Goal: Information Seeking & Learning: Learn about a topic

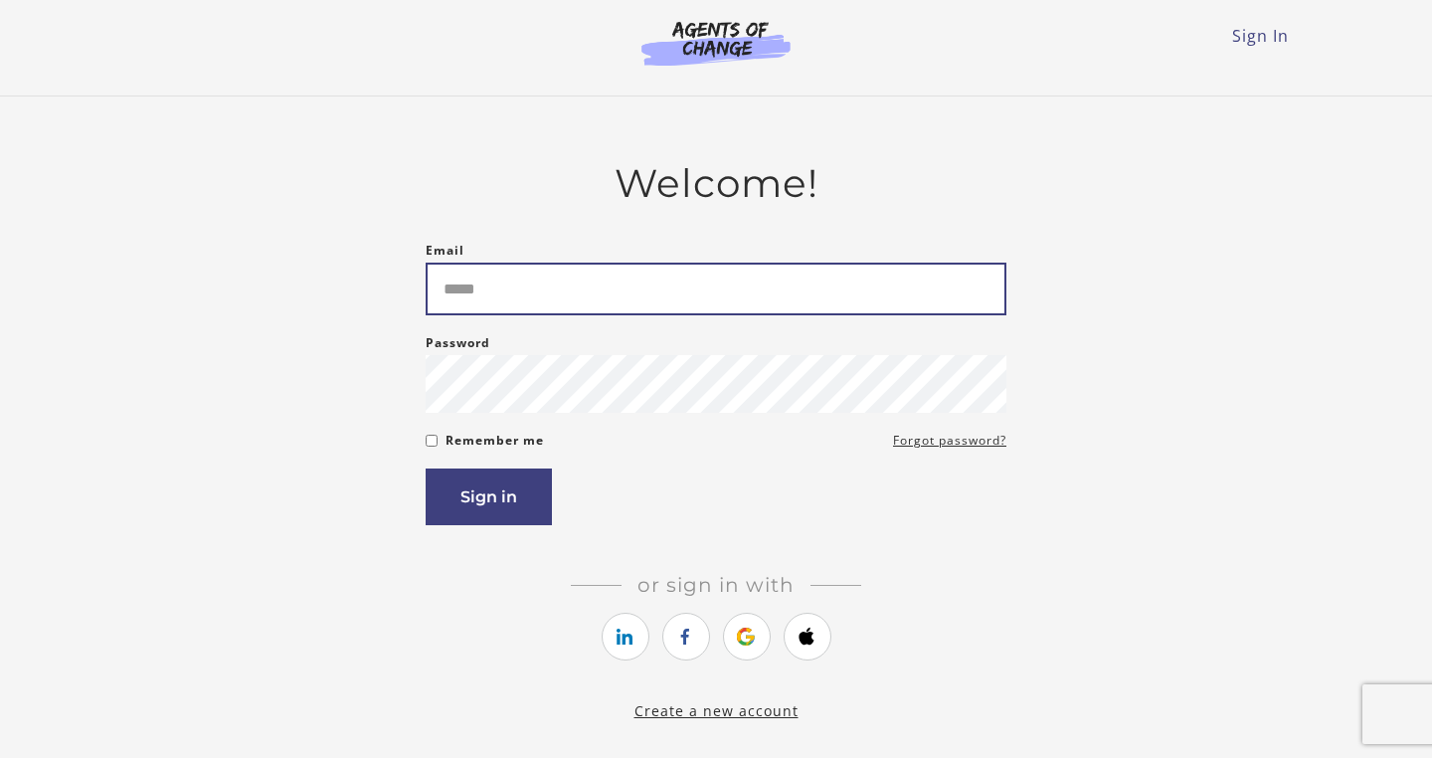
type input "**********"
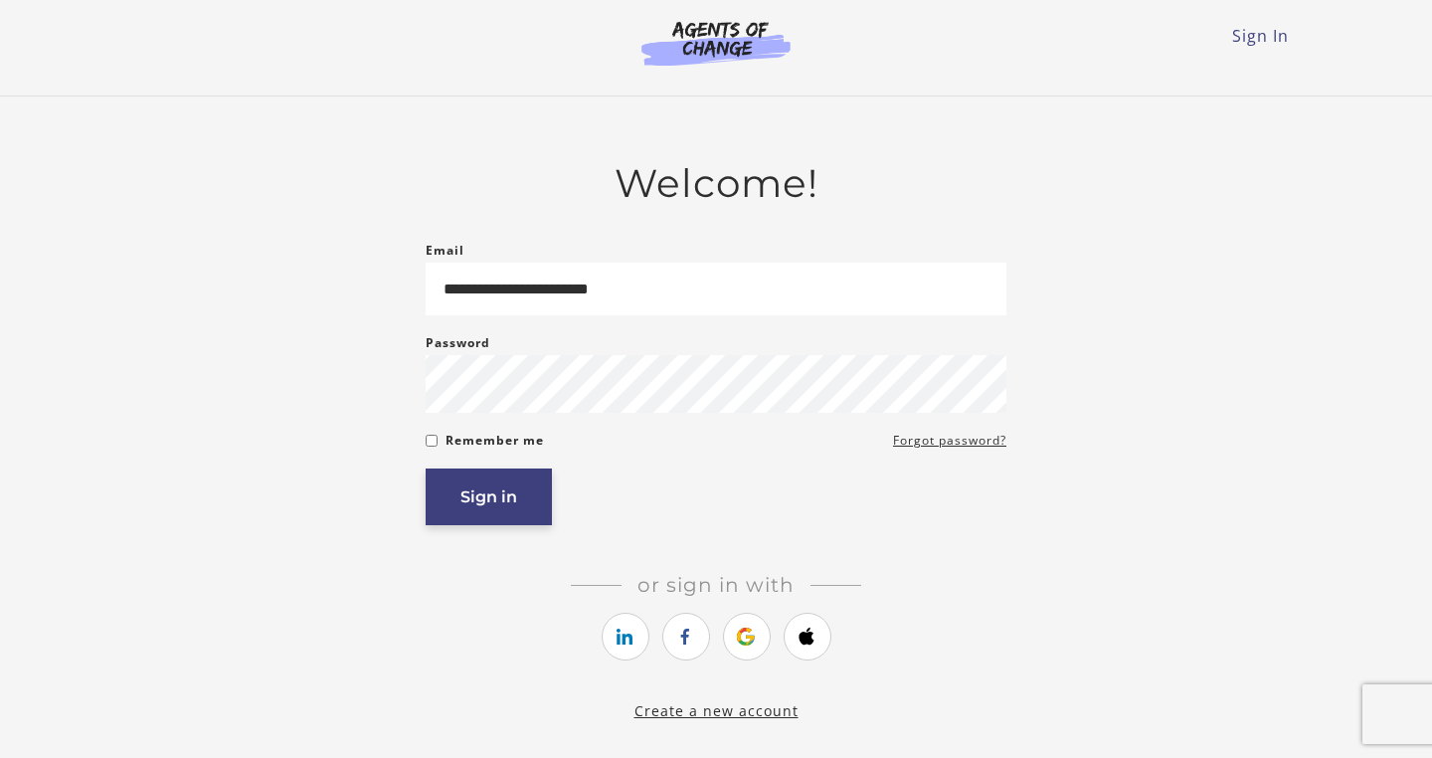
click at [479, 508] on button "Sign in" at bounding box center [489, 496] width 126 height 57
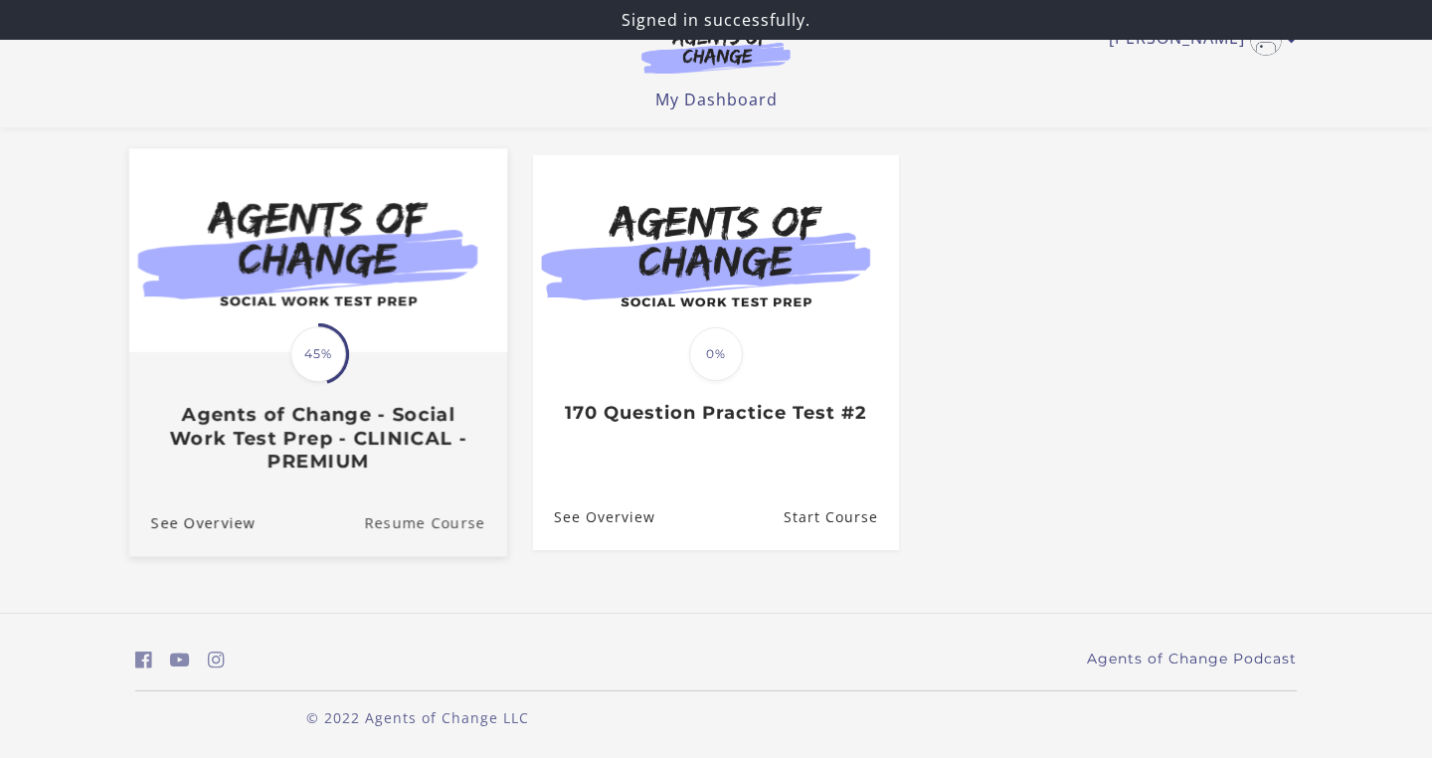
scroll to position [155, 0]
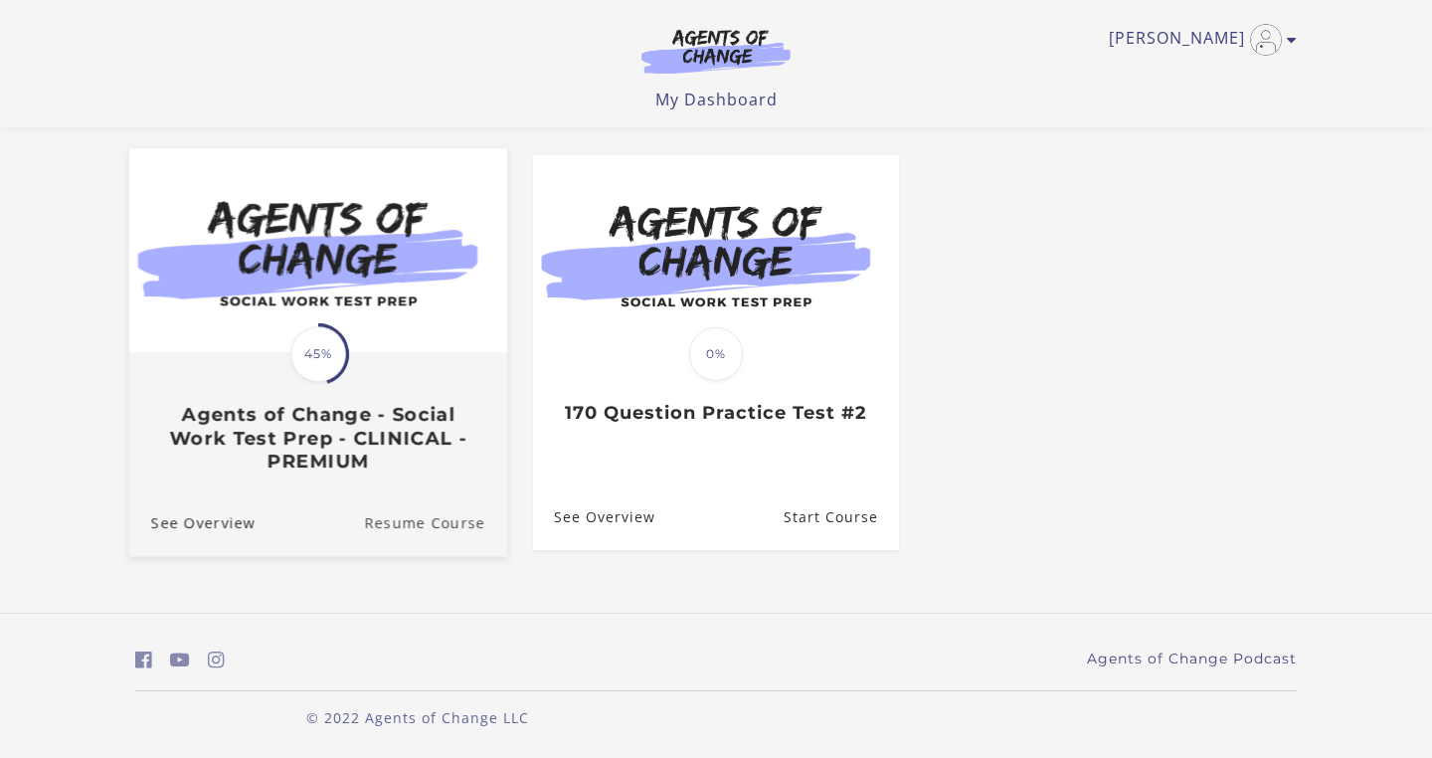
click at [440, 524] on link "Resume Course" at bounding box center [435, 521] width 143 height 67
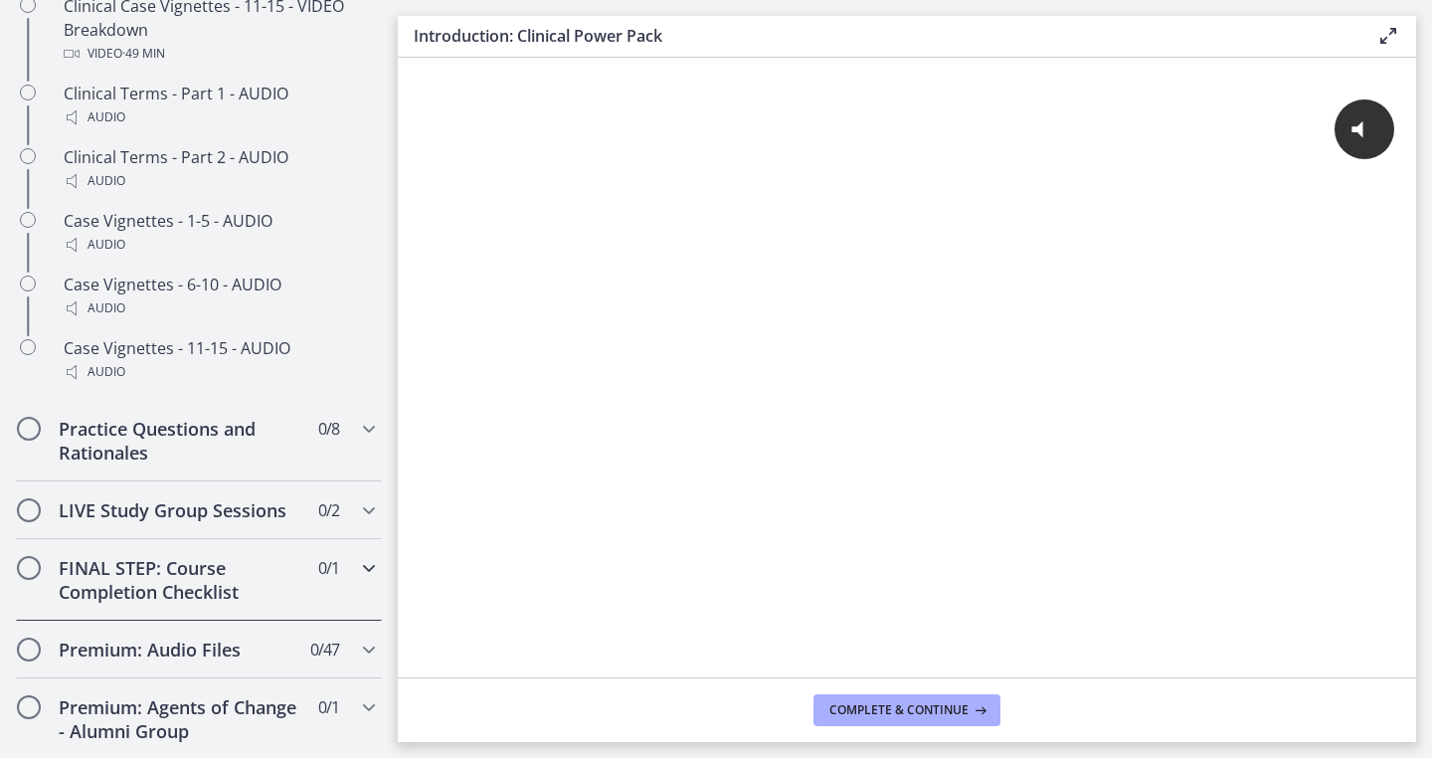
scroll to position [1654, 0]
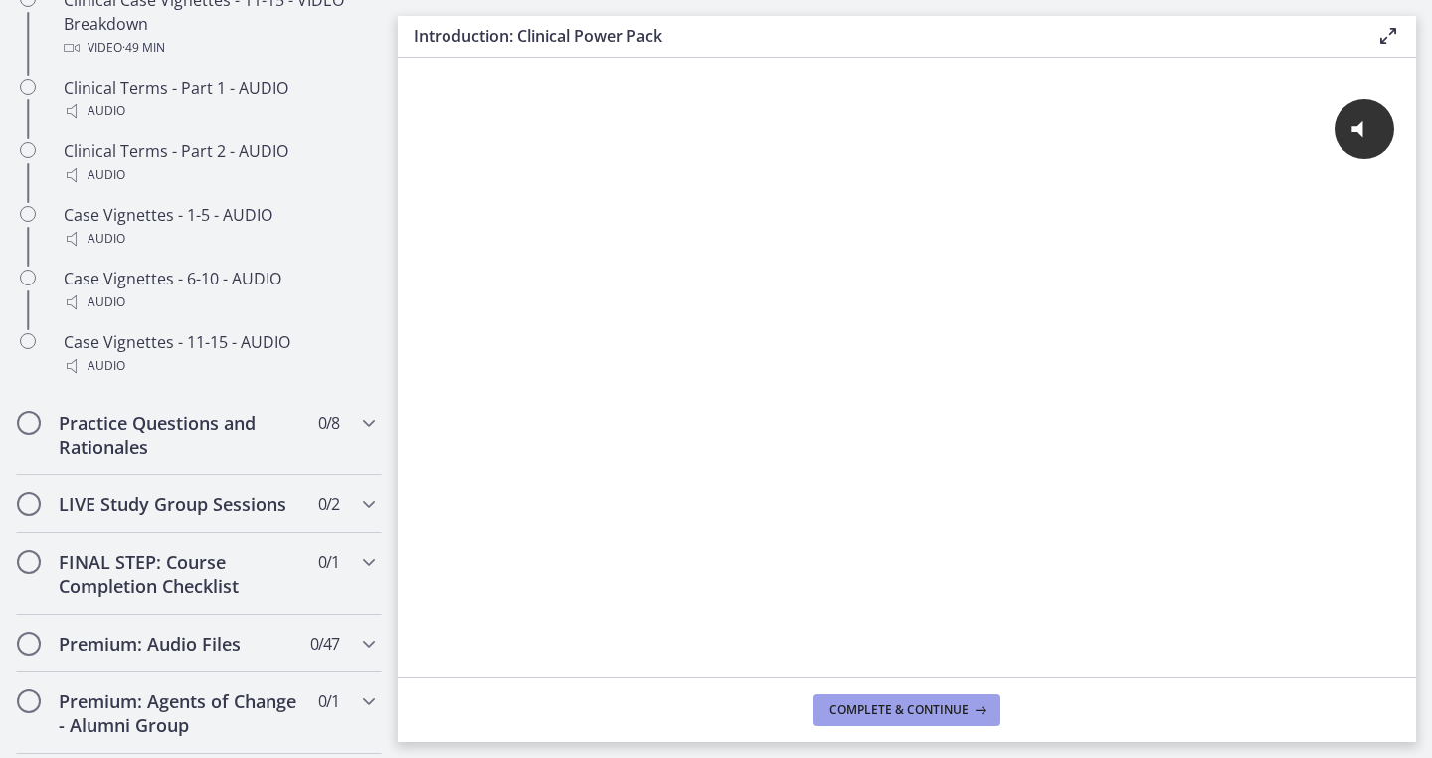
click at [907, 709] on span "Complete & continue" at bounding box center [899, 710] width 139 height 16
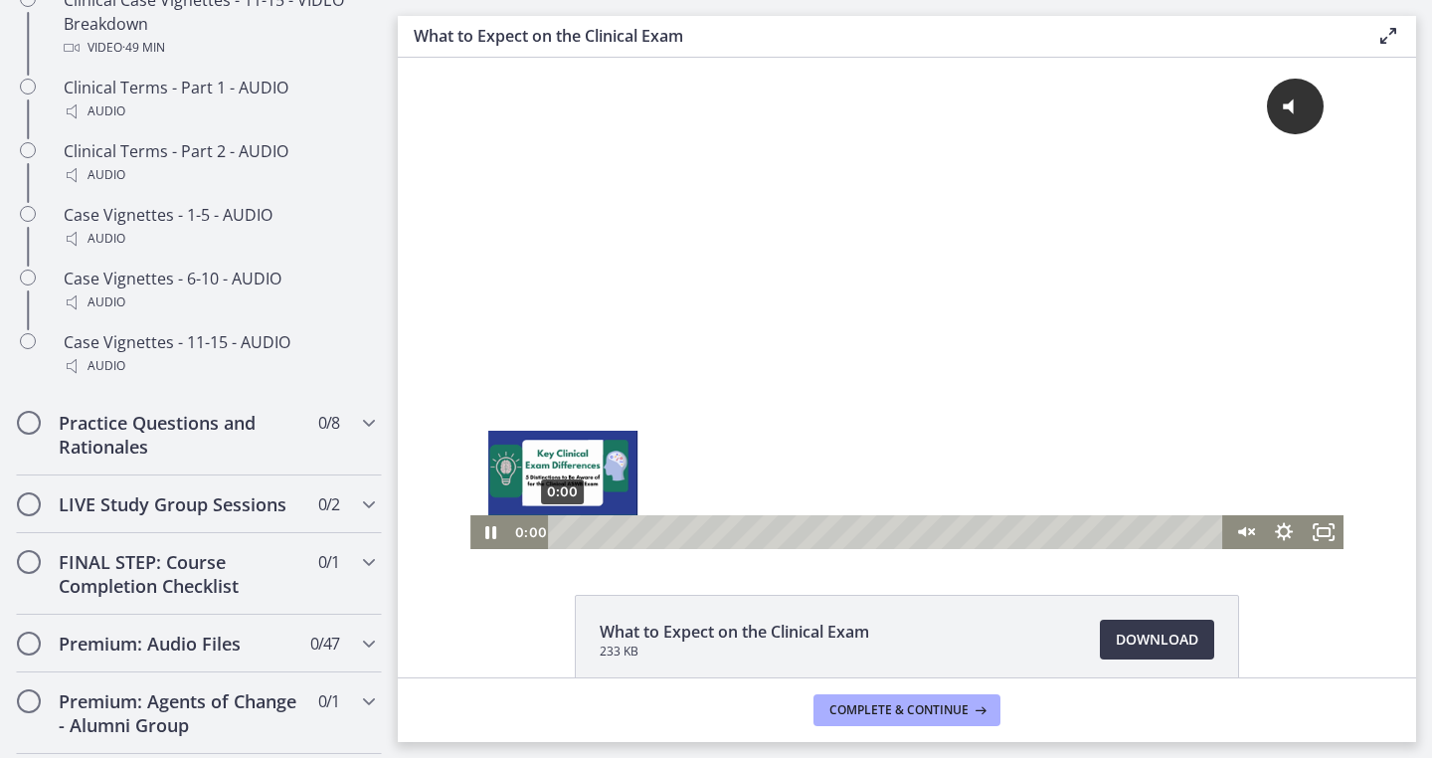
click at [563, 534] on div "0:00" at bounding box center [888, 532] width 651 height 34
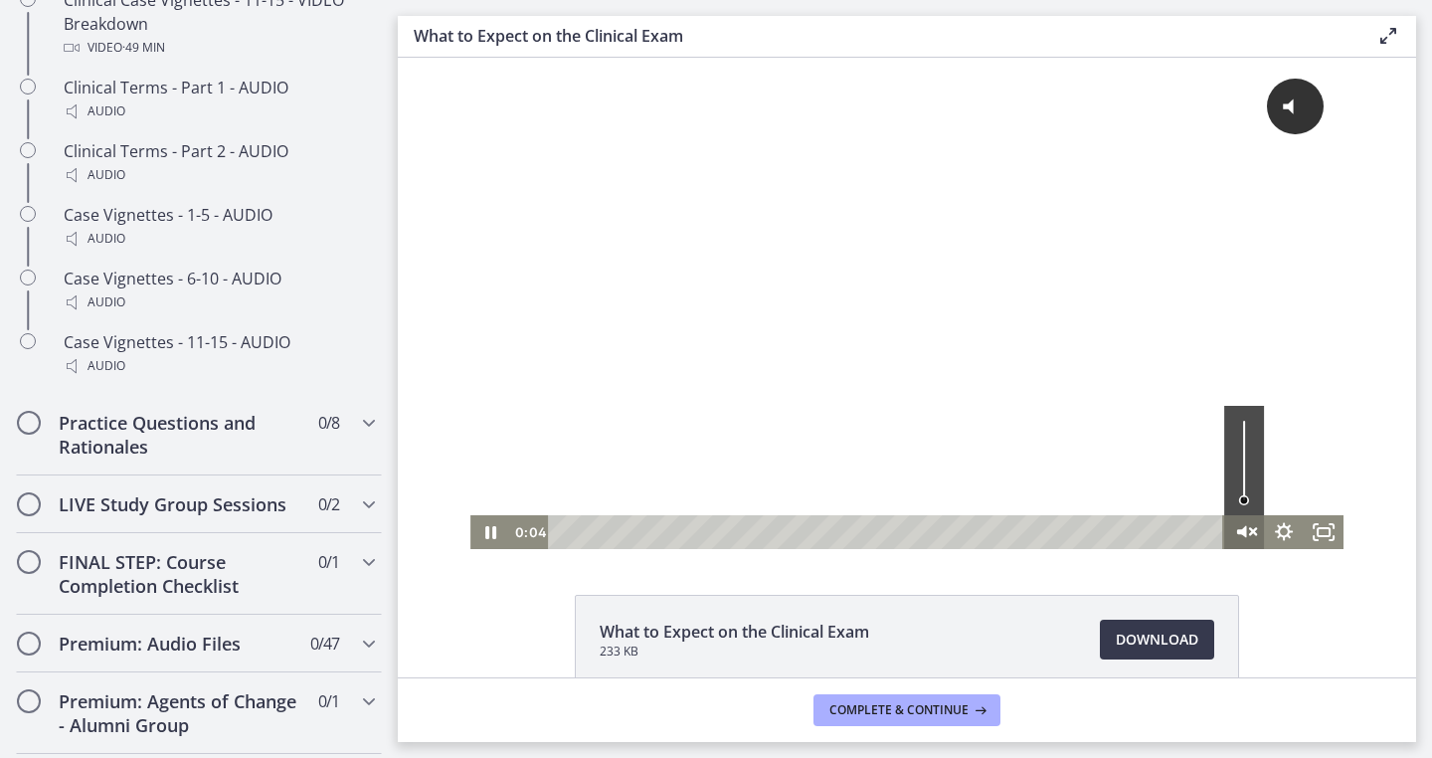
click at [1253, 528] on icon "Unmute" at bounding box center [1244, 532] width 48 height 41
click at [493, 528] on icon "Pause" at bounding box center [490, 533] width 13 height 16
click at [493, 528] on icon "Play Video" at bounding box center [492, 532] width 48 height 41
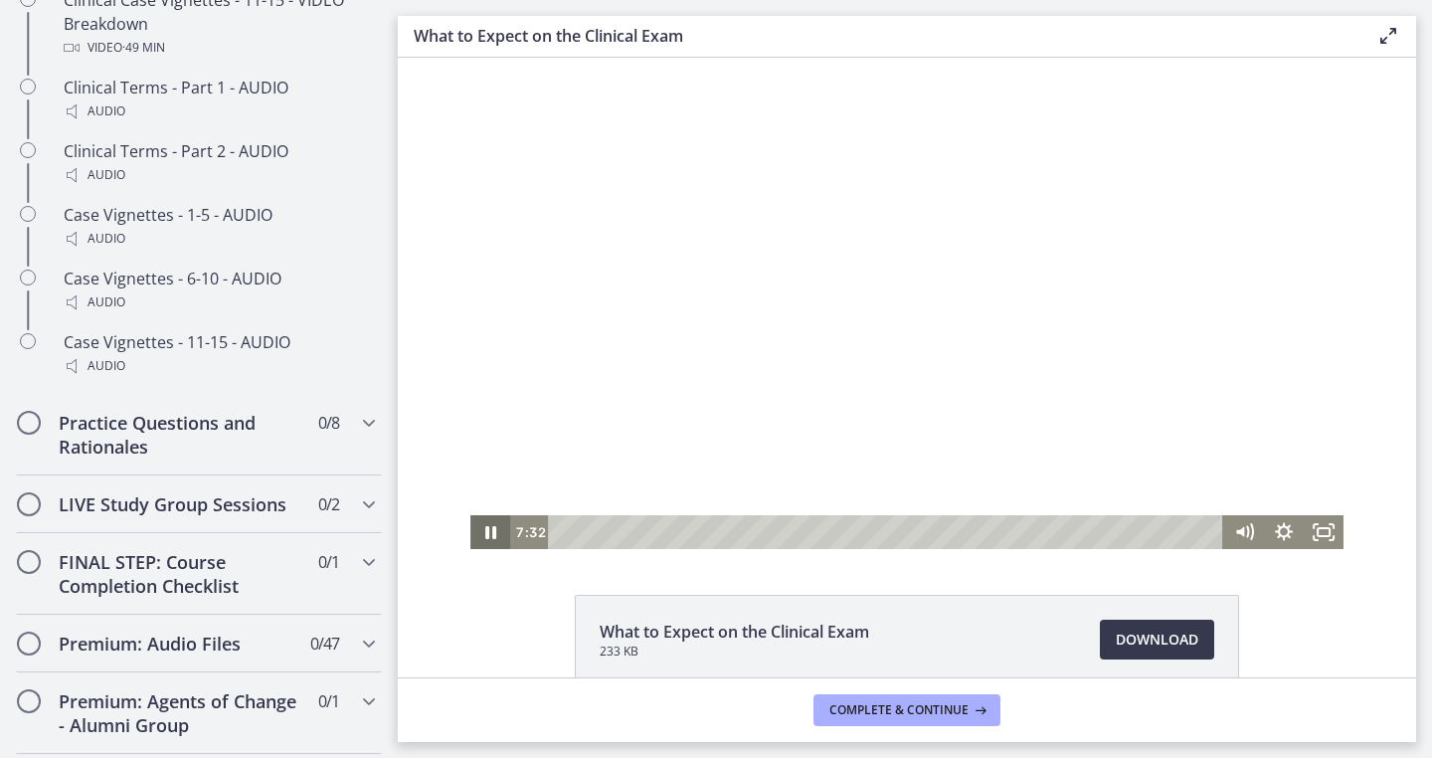
click at [493, 531] on icon "Pause" at bounding box center [490, 532] width 11 height 13
click at [485, 531] on icon "Play Video" at bounding box center [491, 532] width 40 height 34
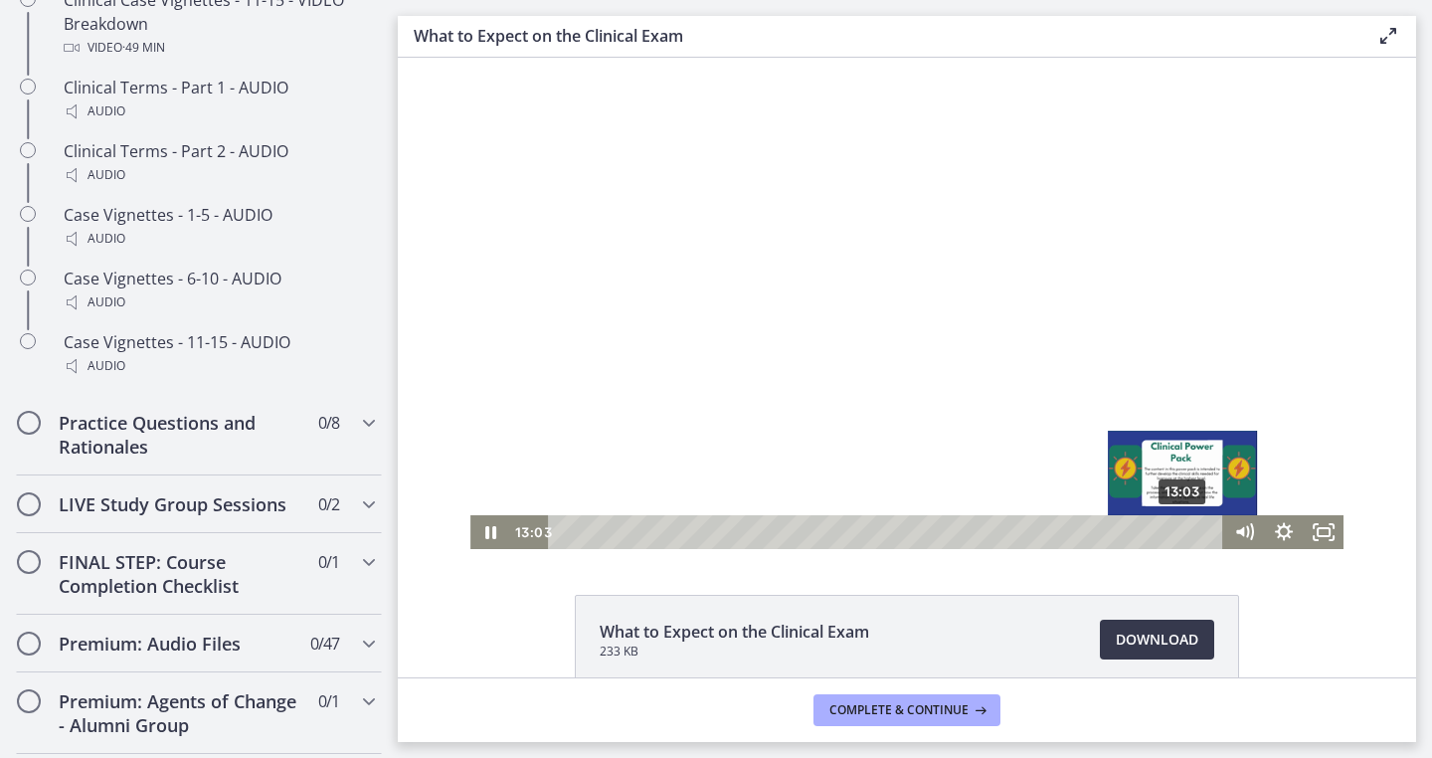
drag, startPoint x: 1209, startPoint y: 536, endPoint x: 1185, endPoint y: 537, distance: 23.9
click at [1185, 537] on div "Playbar" at bounding box center [1183, 531] width 11 height 11
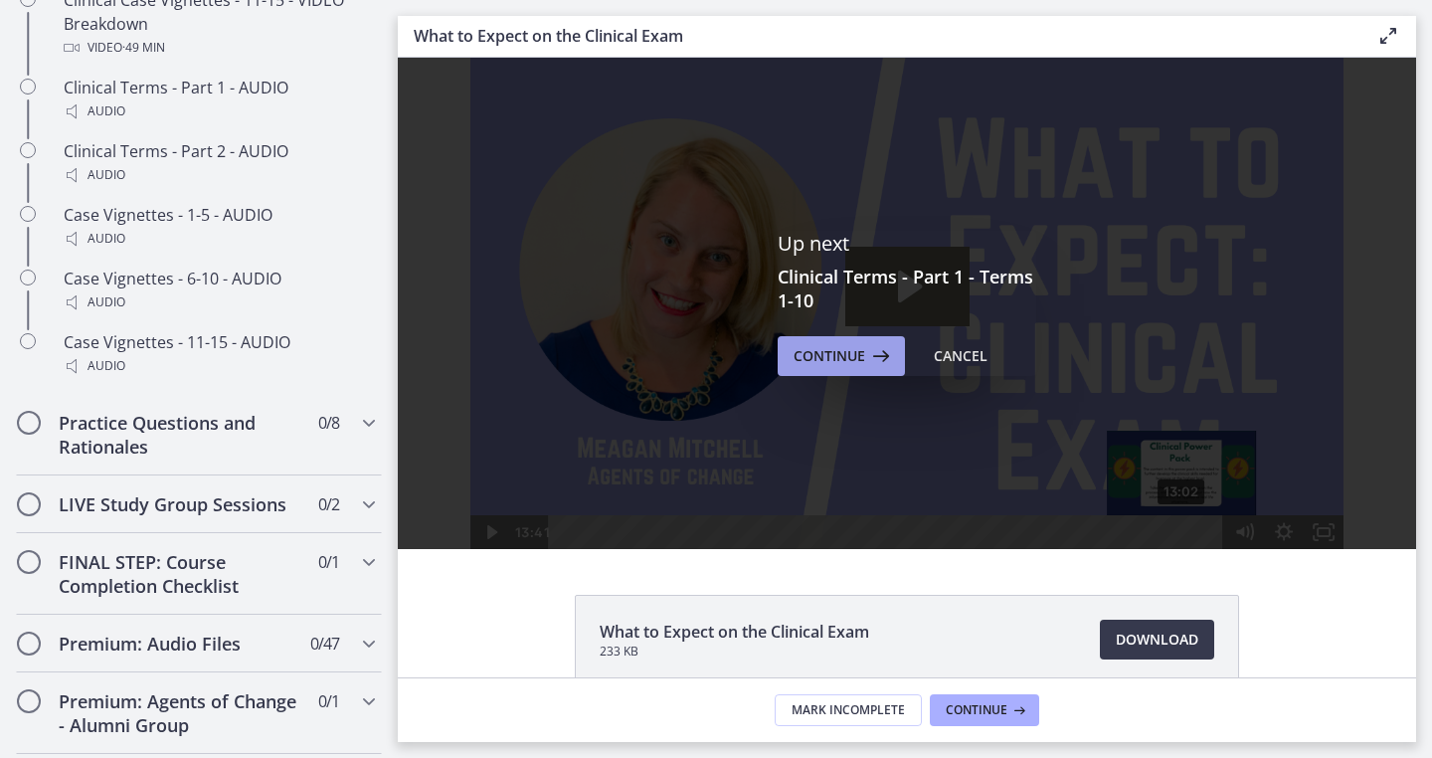
click at [860, 358] on span "Continue" at bounding box center [830, 356] width 72 height 24
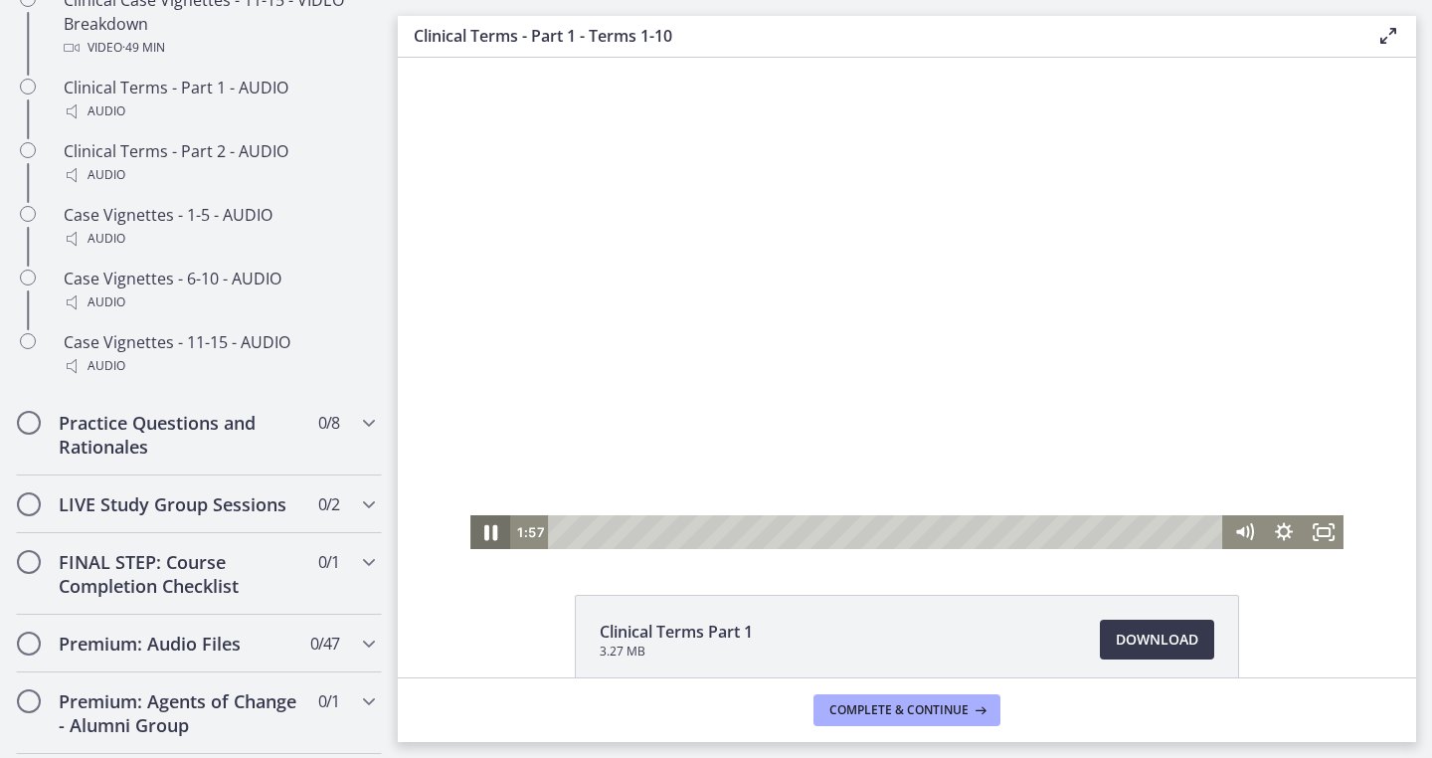
click at [496, 535] on icon "Pause" at bounding box center [490, 532] width 48 height 41
click at [495, 532] on icon "Play Video" at bounding box center [491, 532] width 10 height 14
click at [495, 532] on icon "Pause" at bounding box center [490, 533] width 13 height 16
click at [495, 532] on icon "Play Video" at bounding box center [492, 532] width 12 height 17
click at [495, 532] on icon "Pause" at bounding box center [490, 533] width 13 height 16
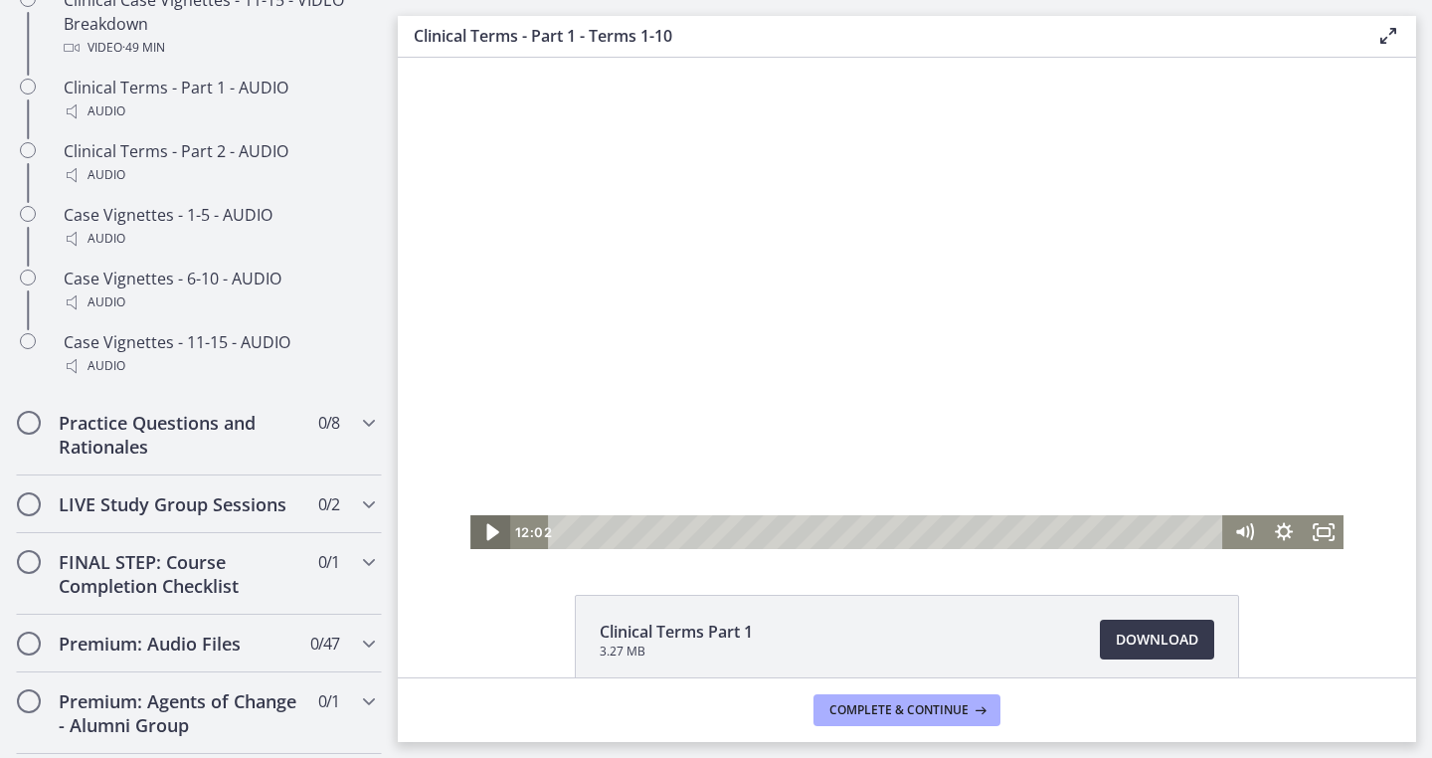
click at [495, 532] on icon "Play Video" at bounding box center [492, 532] width 12 height 17
click at [495, 532] on icon "Pause" at bounding box center [490, 533] width 13 height 16
click at [491, 534] on icon "Play Video" at bounding box center [492, 532] width 12 height 17
click at [491, 534] on icon "Pause" at bounding box center [490, 532] width 40 height 34
click at [491, 534] on icon "Play Video" at bounding box center [492, 532] width 12 height 17
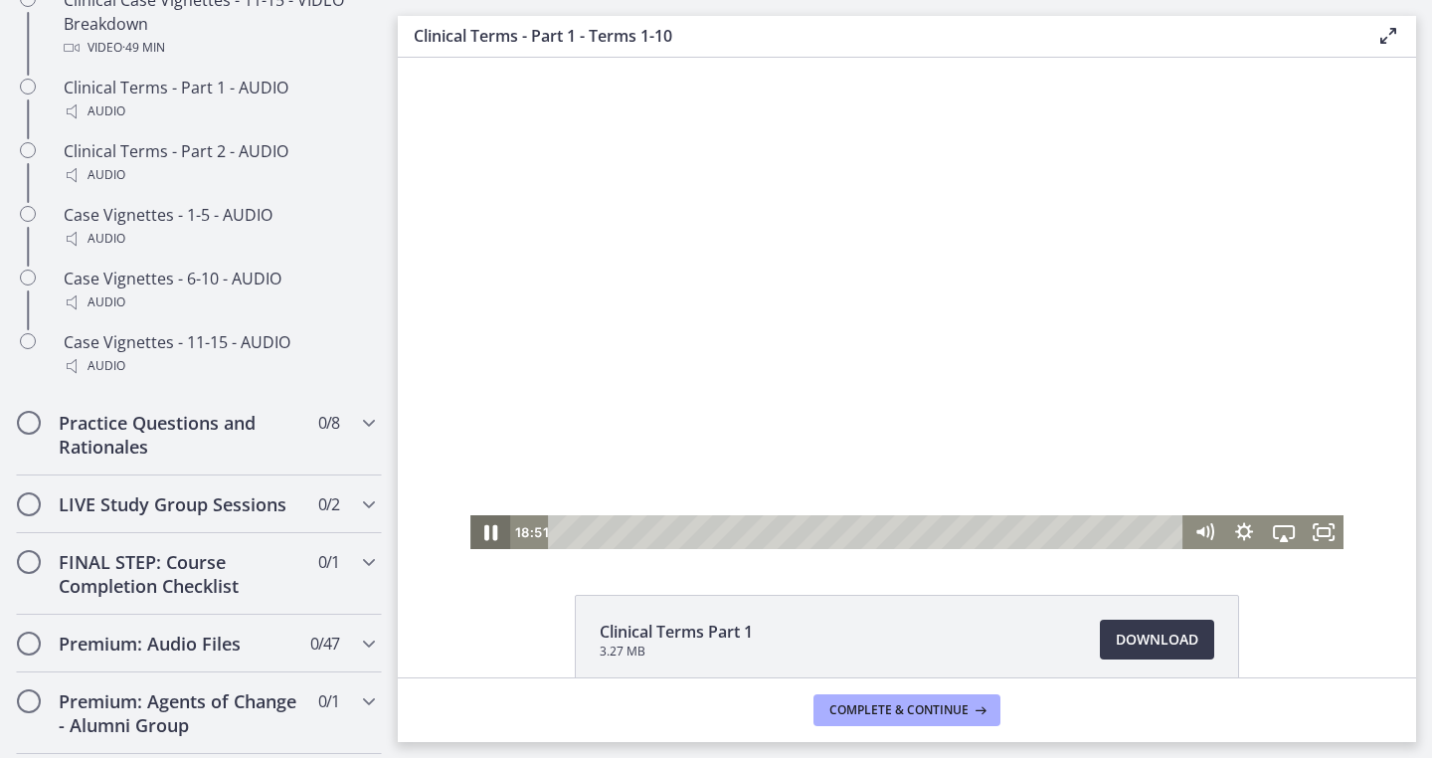
click at [486, 530] on icon "Pause" at bounding box center [490, 533] width 13 height 16
click at [486, 530] on icon "Play Video" at bounding box center [491, 532] width 40 height 34
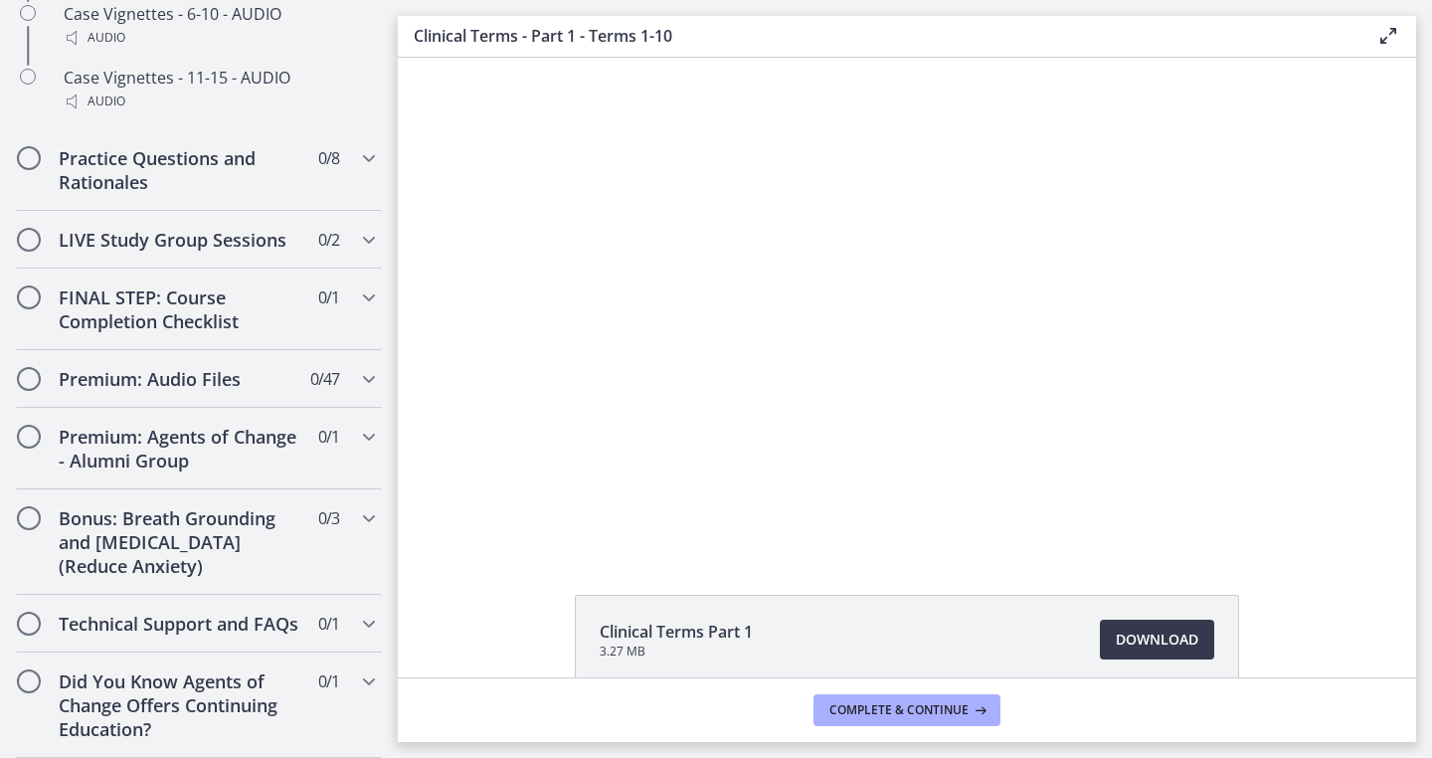
scroll to position [1919, 0]
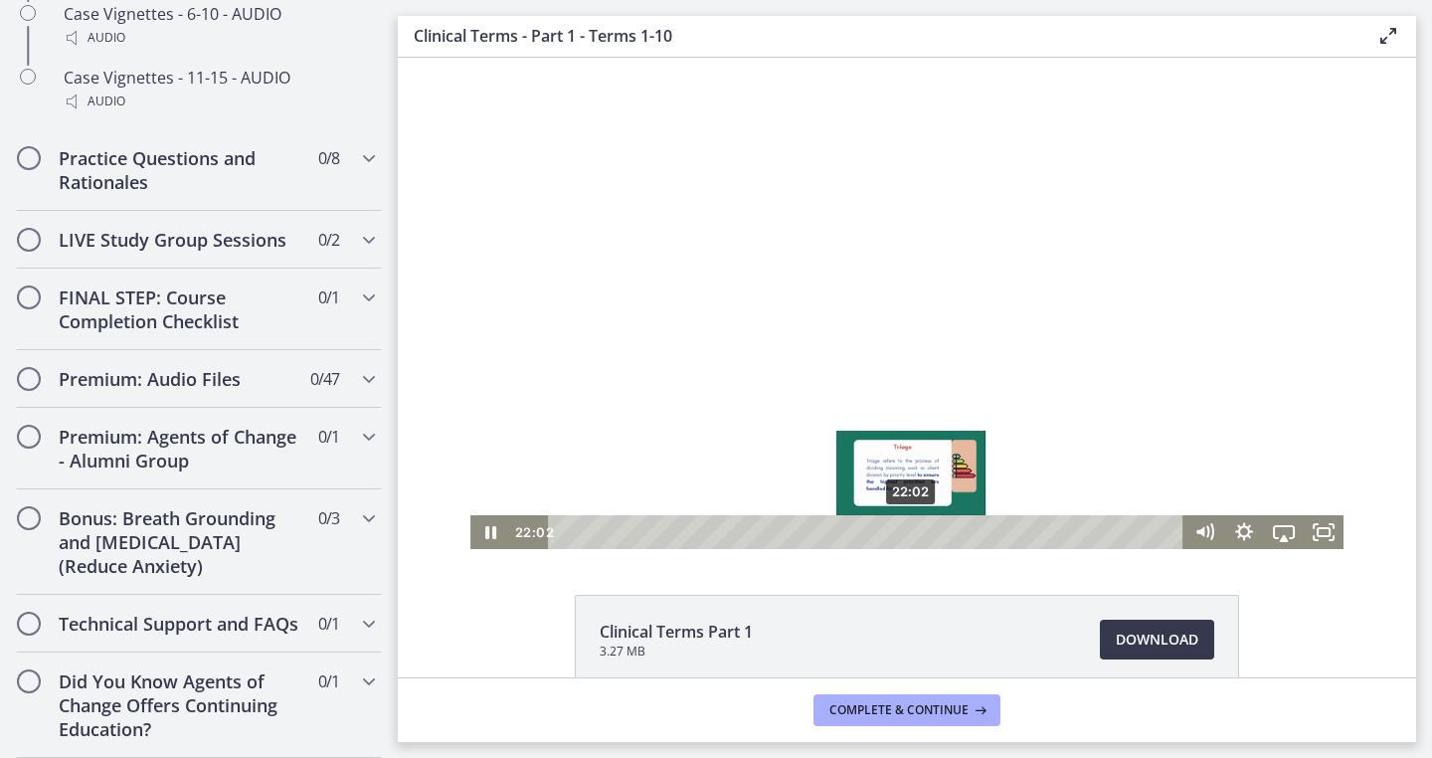
drag, startPoint x: 928, startPoint y: 529, endPoint x: 912, endPoint y: 529, distance: 15.9
click at [912, 529] on div "Playbar" at bounding box center [910, 531] width 11 height 11
click at [936, 528] on div "23:33" at bounding box center [869, 532] width 612 height 34
drag, startPoint x: 937, startPoint y: 527, endPoint x: 916, endPoint y: 529, distance: 21.0
click at [916, 529] on div "Playbar" at bounding box center [914, 531] width 11 height 11
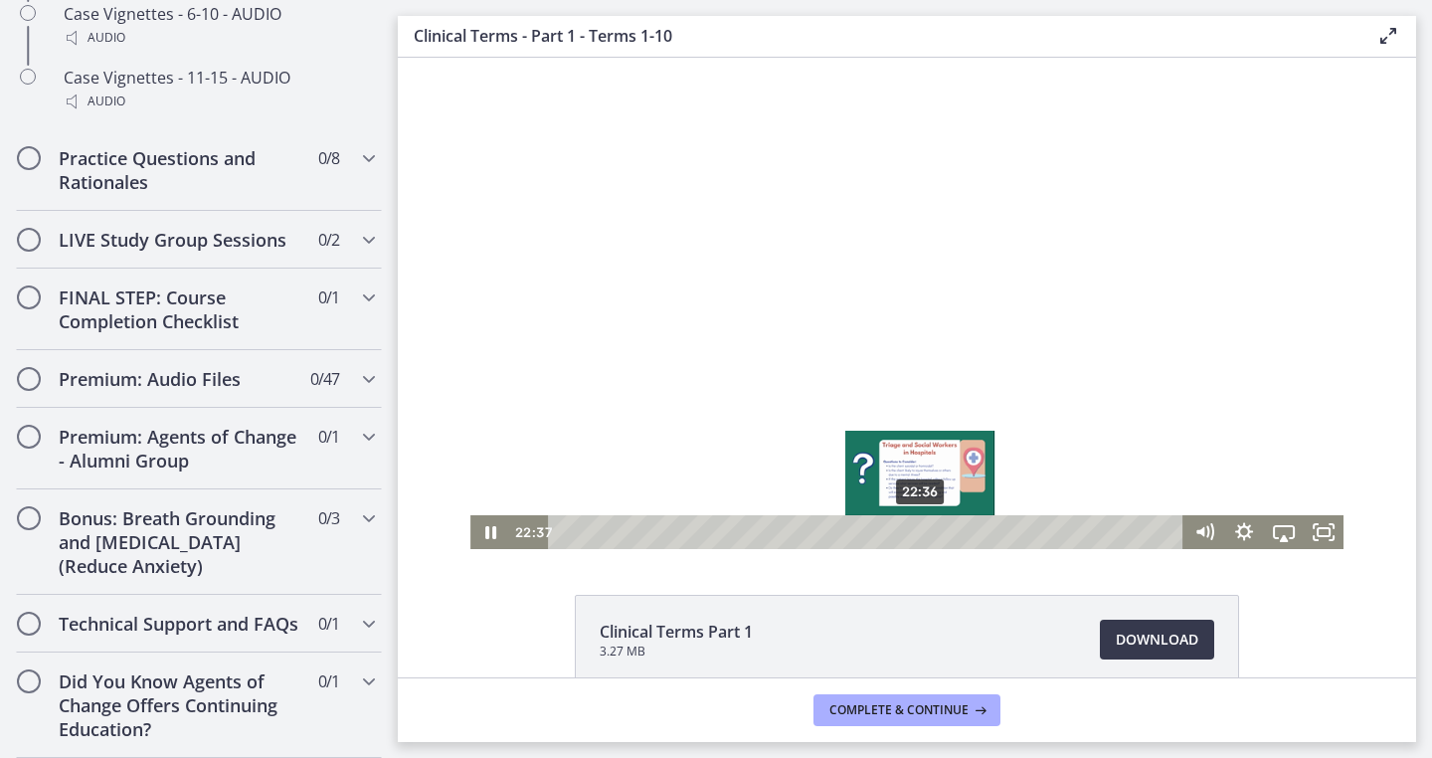
click at [921, 529] on div "Playbar" at bounding box center [920, 531] width 11 height 11
click at [930, 529] on div "Playbar" at bounding box center [927, 531] width 11 height 11
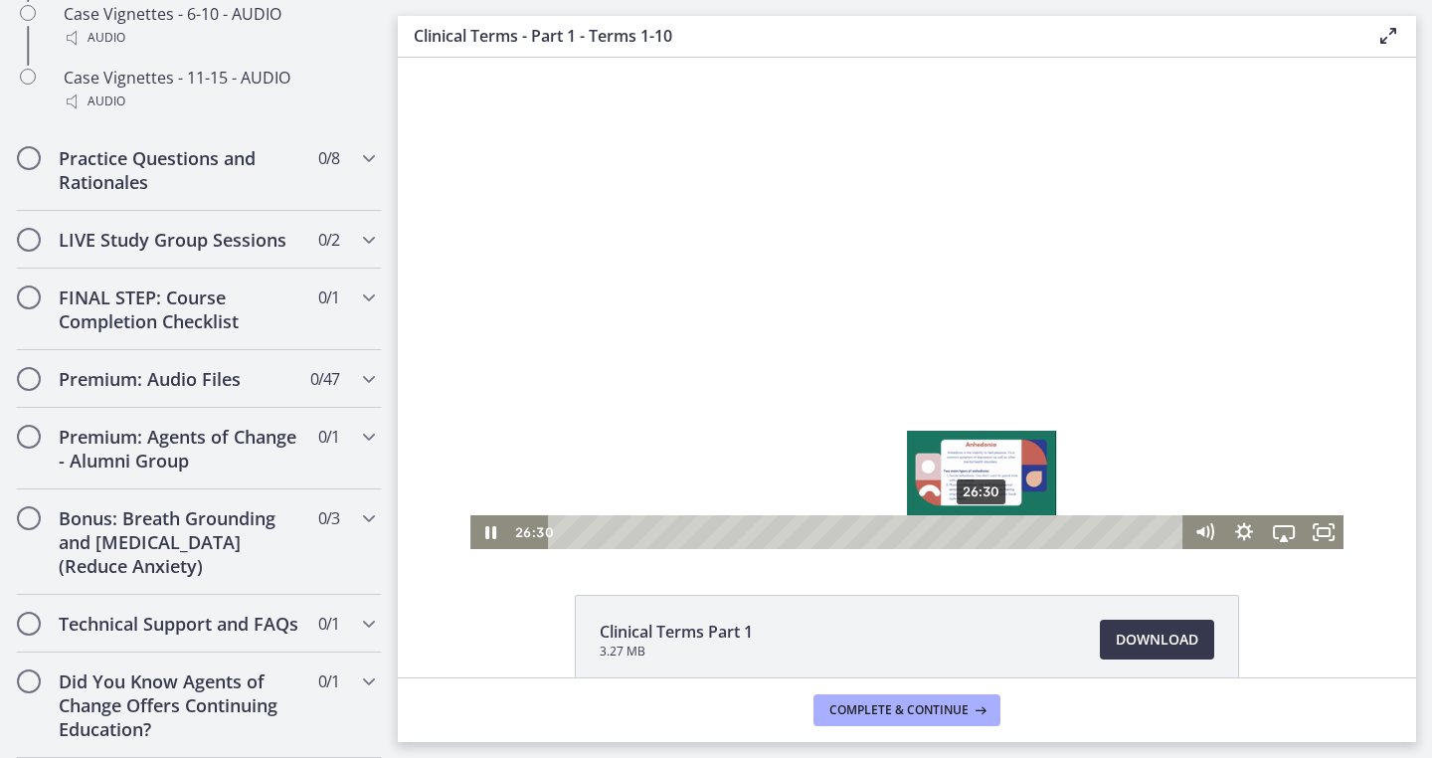
drag, startPoint x: 1005, startPoint y: 530, endPoint x: 983, endPoint y: 534, distance: 22.2
click at [983, 534] on div "Playbar" at bounding box center [981, 531] width 11 height 11
drag, startPoint x: 1002, startPoint y: 529, endPoint x: 986, endPoint y: 529, distance: 15.9
click at [986, 529] on div "Playbar" at bounding box center [985, 531] width 11 height 11
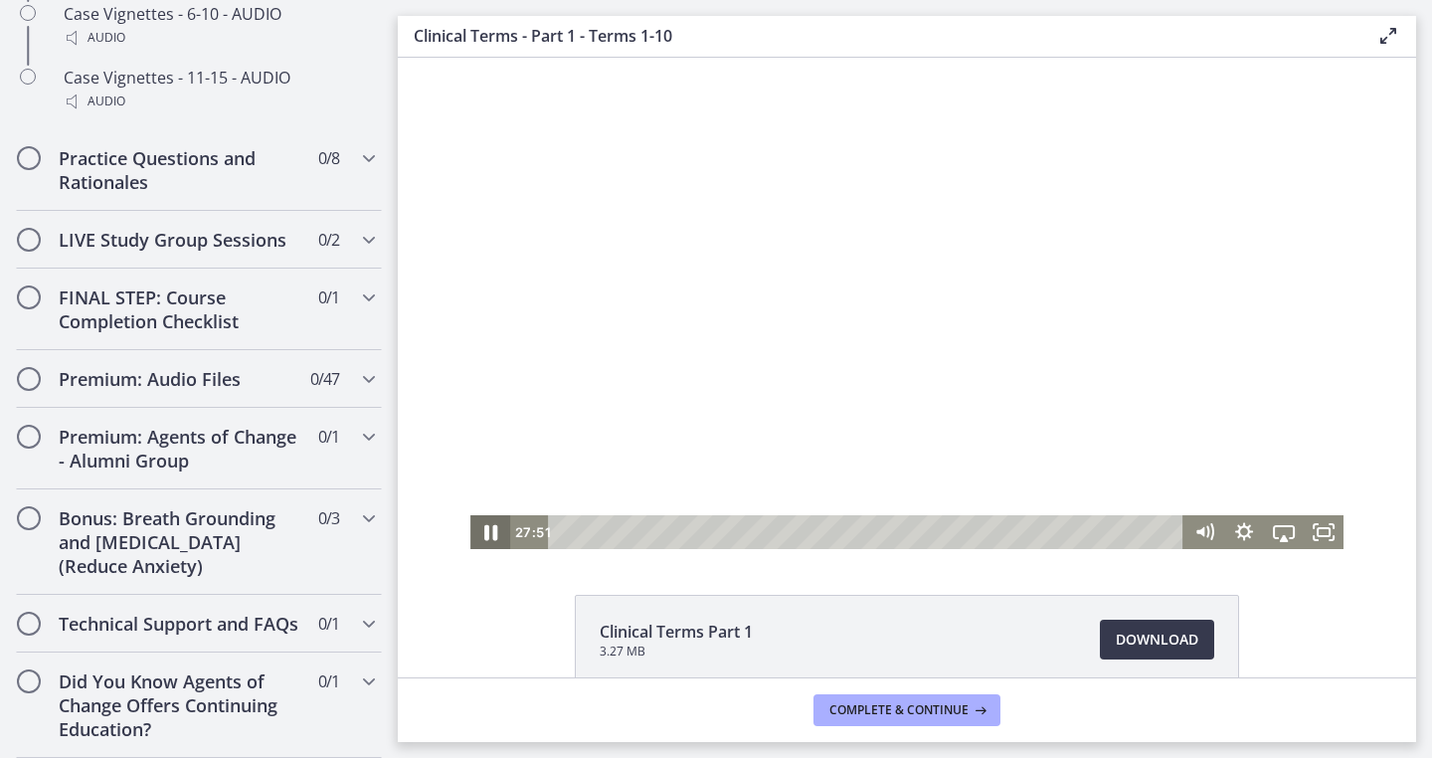
click at [489, 532] on icon "Pause" at bounding box center [490, 532] width 48 height 41
click at [489, 532] on icon "Play Video" at bounding box center [492, 532] width 12 height 17
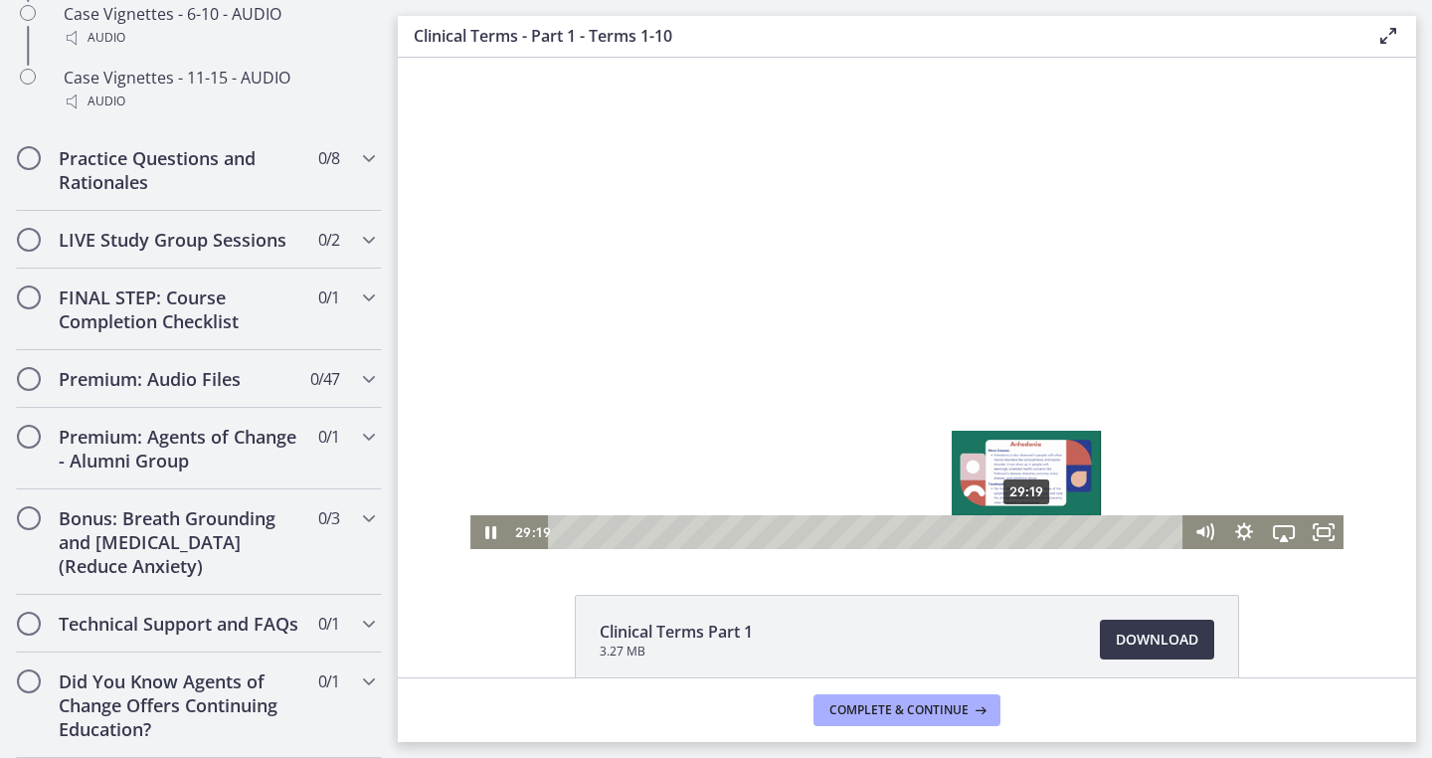
click at [1027, 529] on div "Playbar" at bounding box center [1026, 531] width 11 height 11
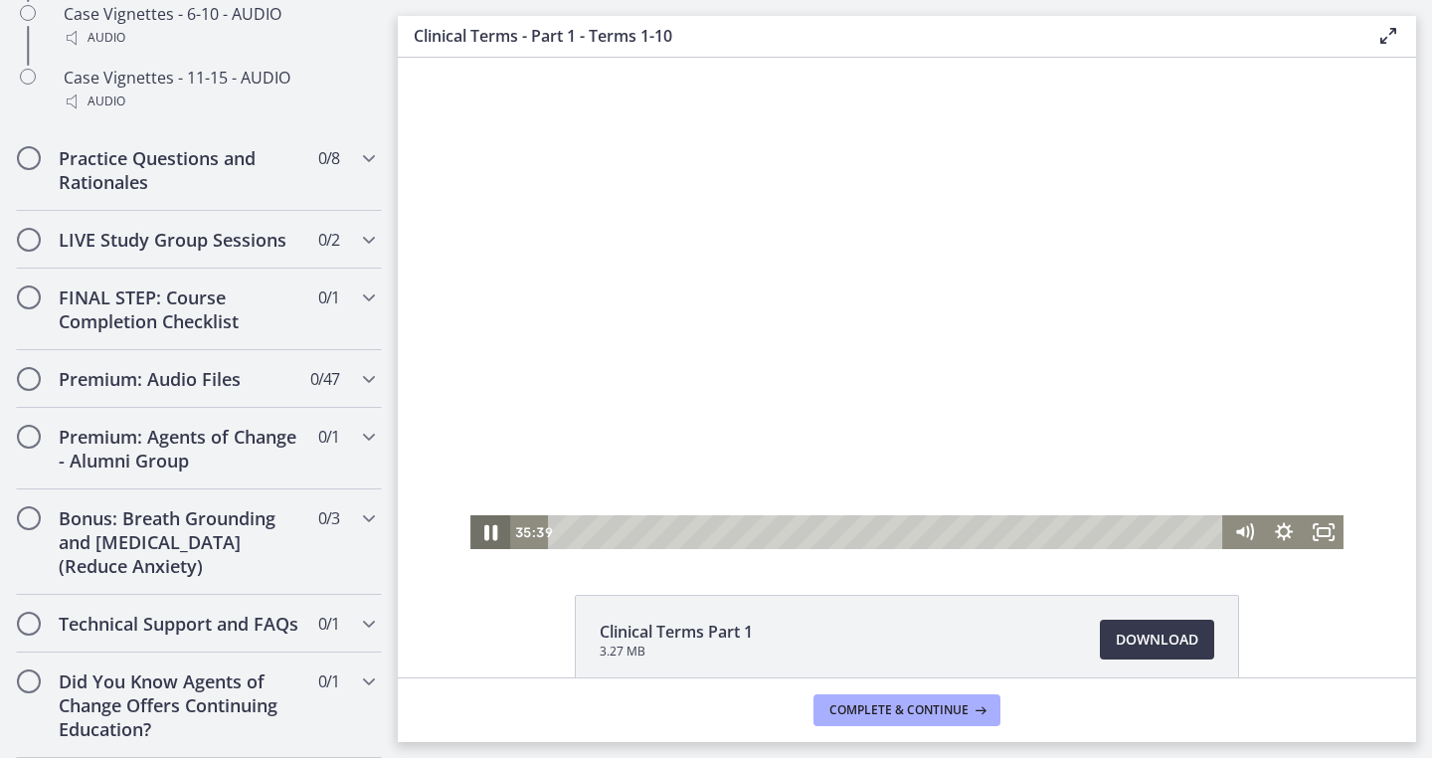
click at [493, 527] on icon "Pause" at bounding box center [490, 533] width 13 height 16
click at [493, 527] on icon "Play Video" at bounding box center [492, 532] width 48 height 41
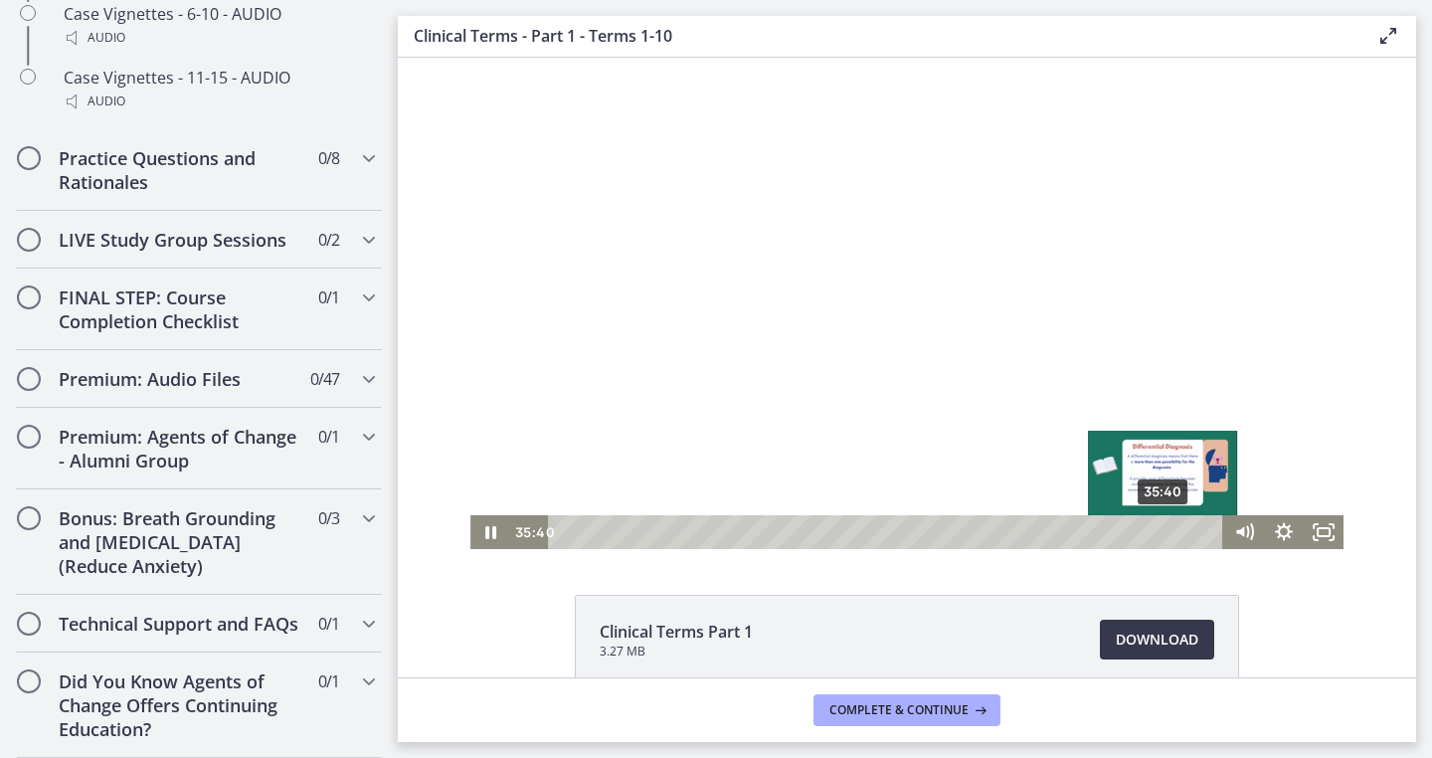
drag, startPoint x: 1186, startPoint y: 531, endPoint x: 1165, endPoint y: 531, distance: 20.9
click at [1165, 531] on div "Playbar" at bounding box center [1163, 531] width 11 height 11
drag, startPoint x: 1165, startPoint y: 531, endPoint x: 1175, endPoint y: 532, distance: 10.0
click at [1175, 532] on div "Playbar" at bounding box center [1173, 531] width 11 height 11
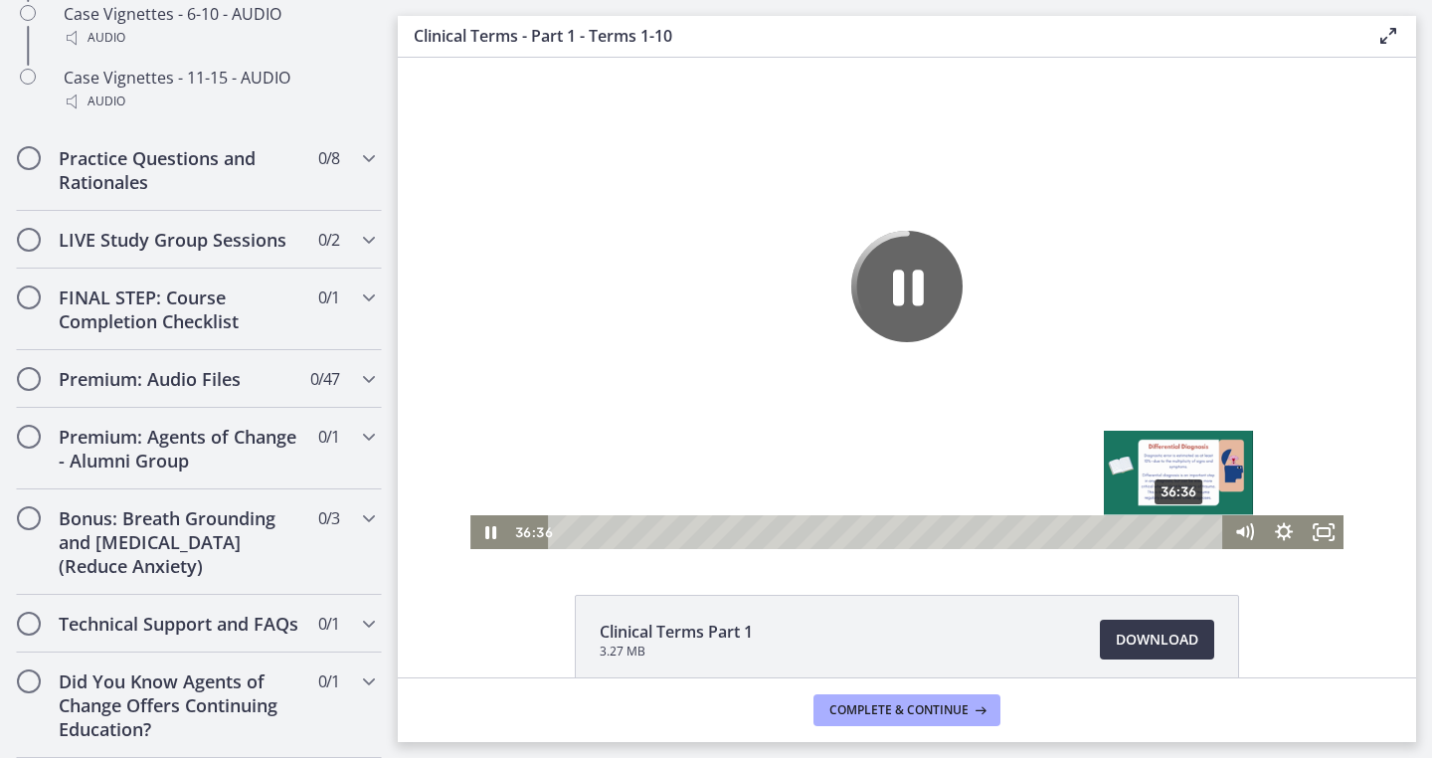
click at [1181, 532] on div "Playbar" at bounding box center [1179, 531] width 11 height 11
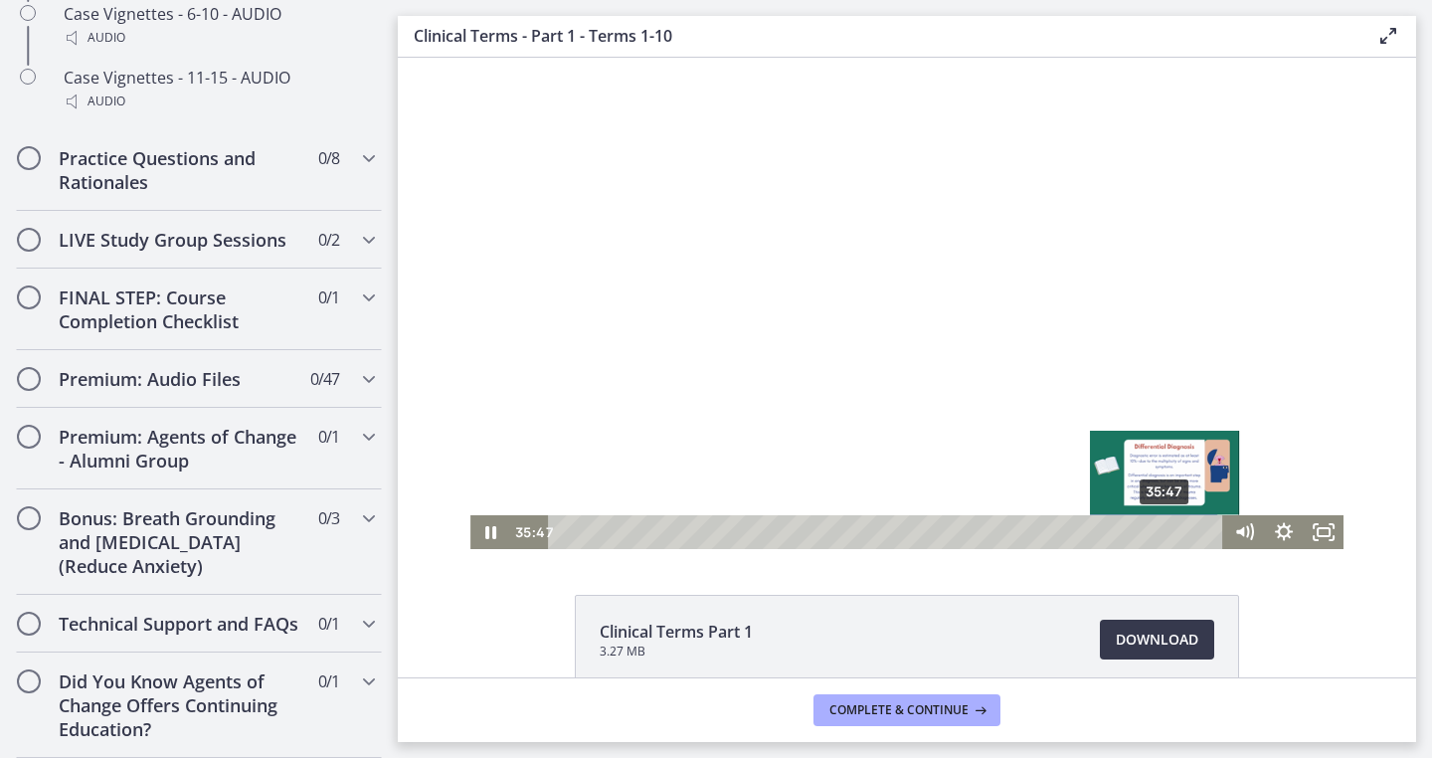
click at [1167, 534] on div "35:47" at bounding box center [888, 532] width 651 height 34
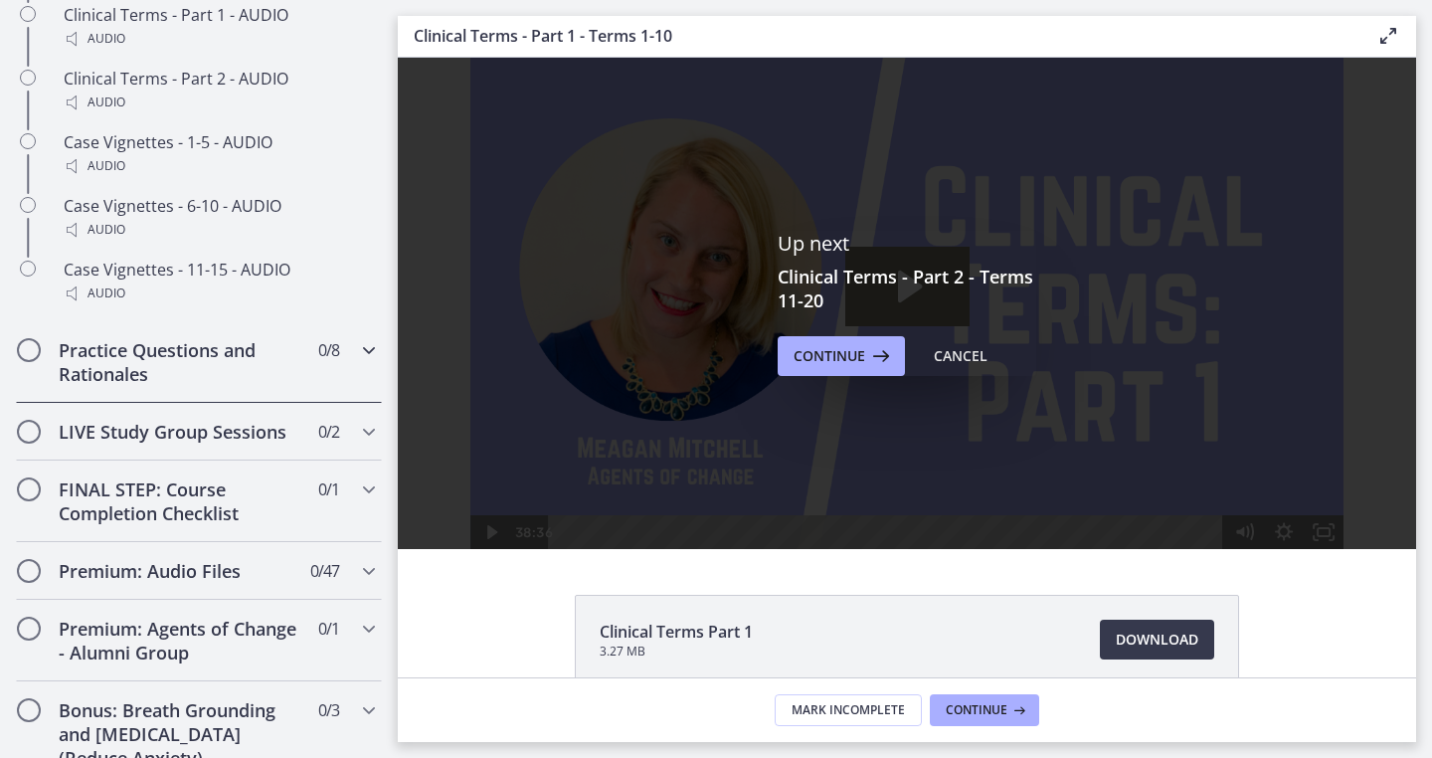
scroll to position [1734, 0]
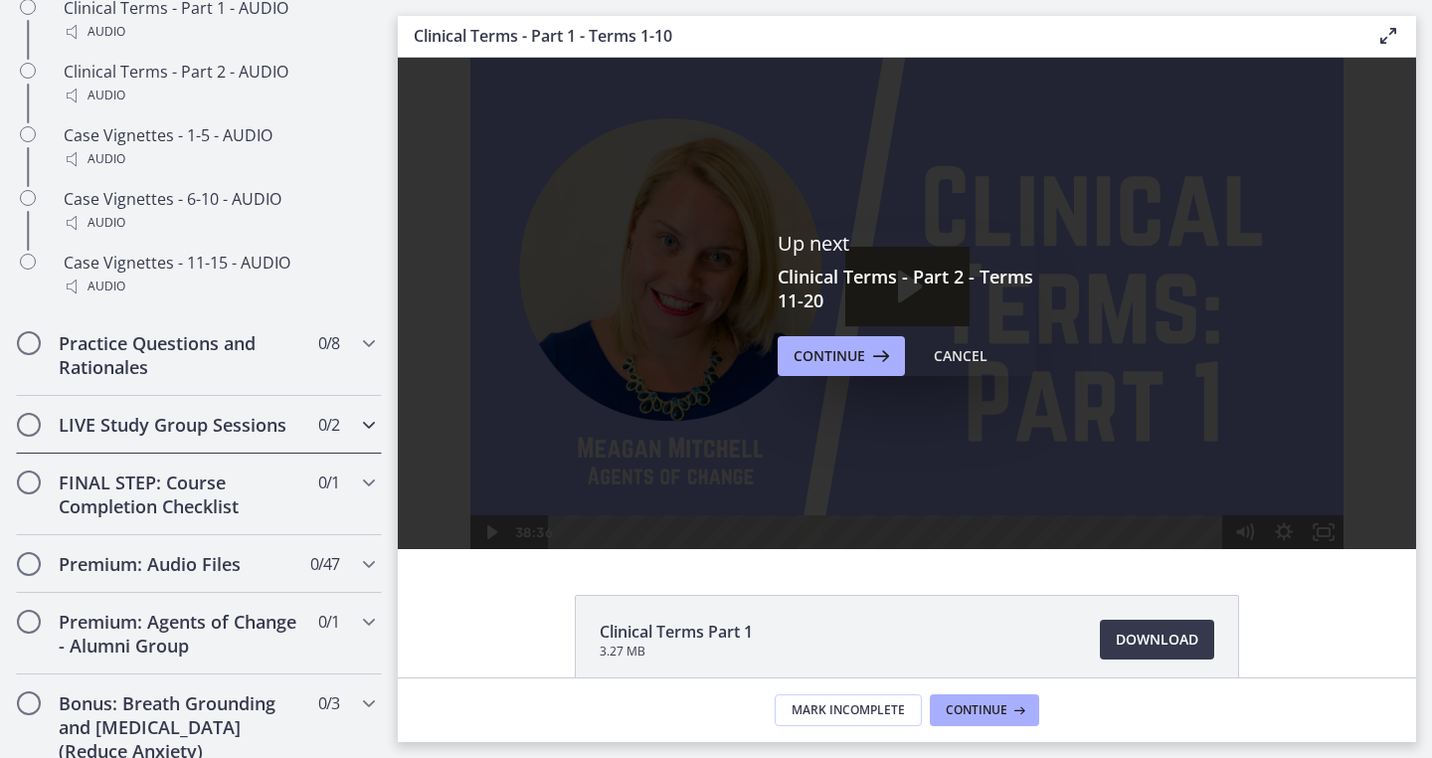
click at [372, 419] on icon "Chapters" at bounding box center [369, 425] width 24 height 24
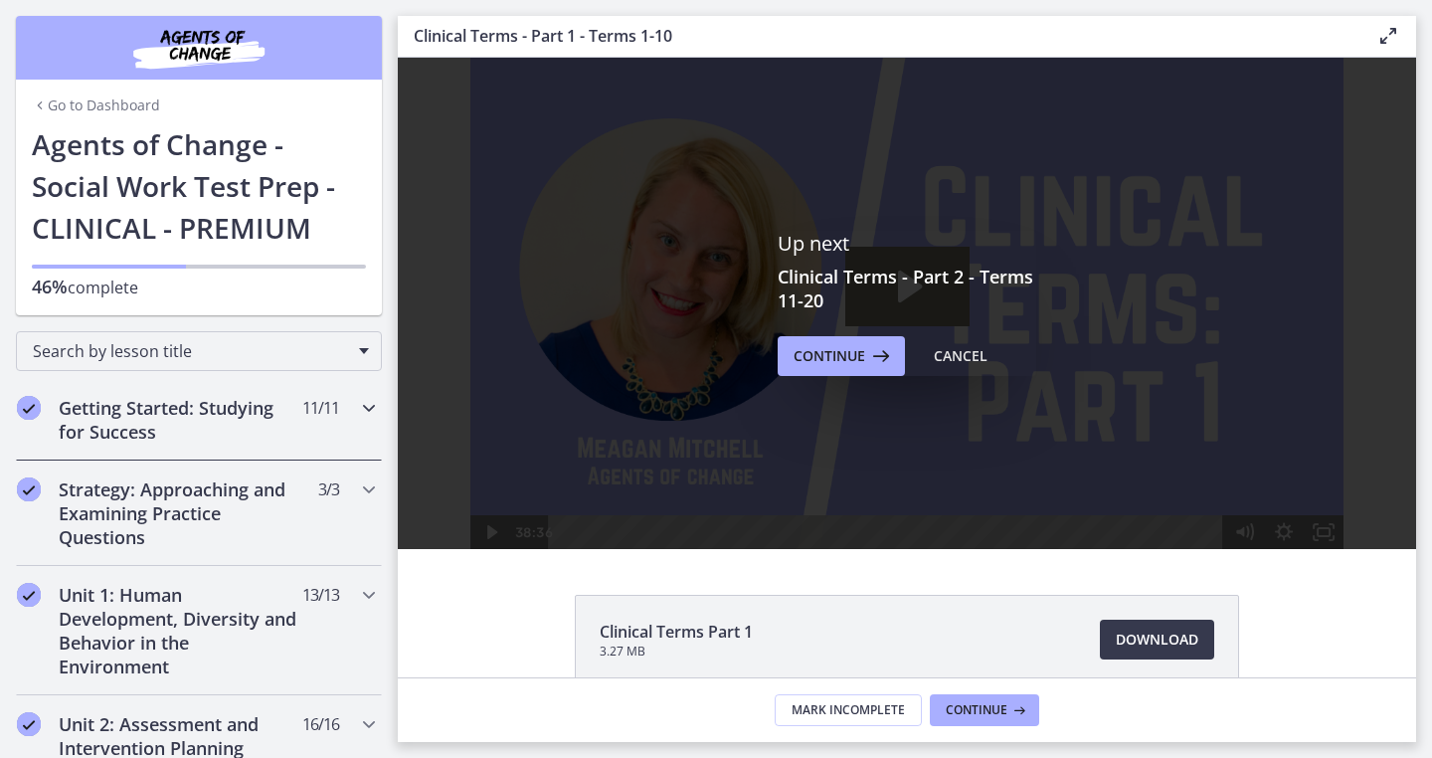
scroll to position [0, 0]
click at [47, 101] on icon "Chapters" at bounding box center [40, 105] width 16 height 16
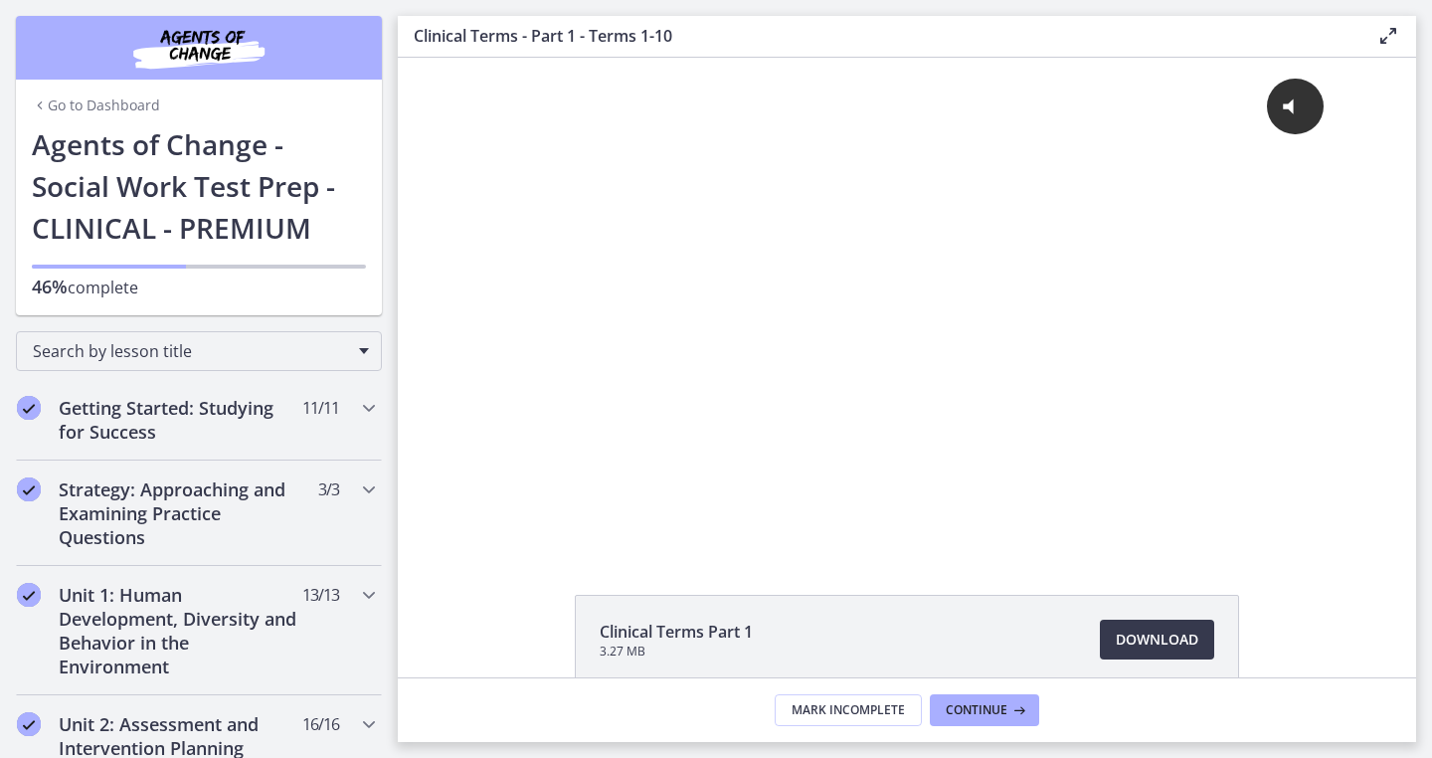
click at [132, 97] on link "Go to Dashboard" at bounding box center [96, 105] width 128 height 20
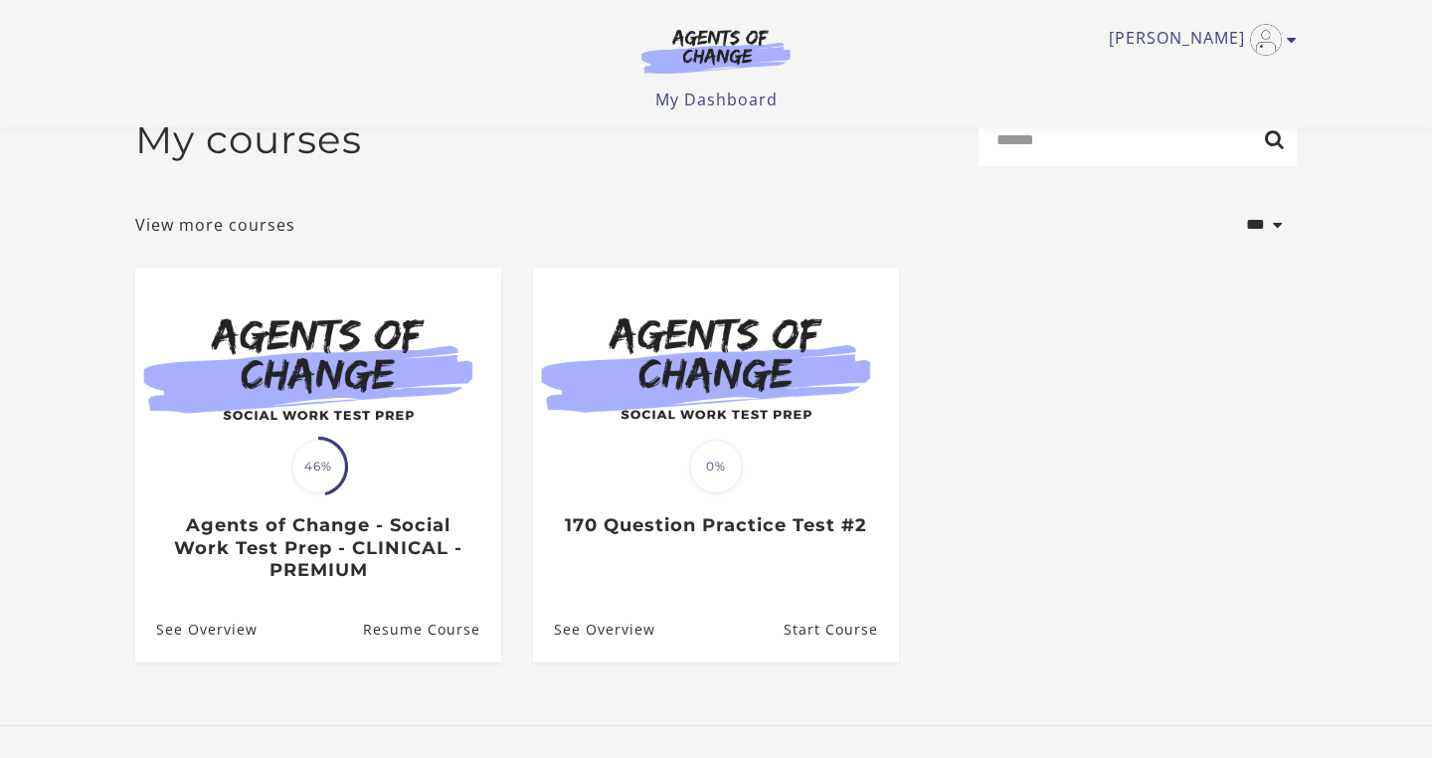
scroll to position [96, 0]
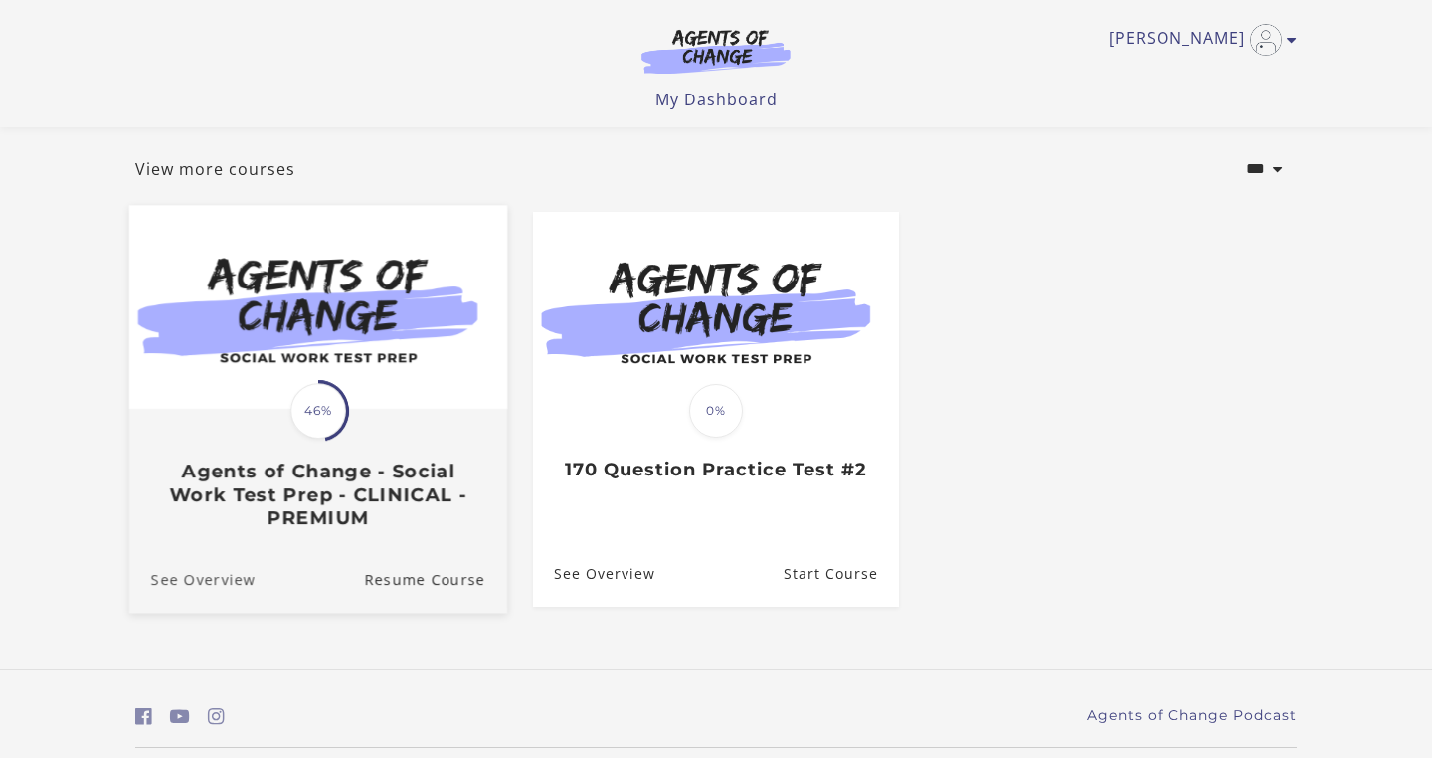
click at [227, 580] on link "See Overview" at bounding box center [192, 578] width 126 height 67
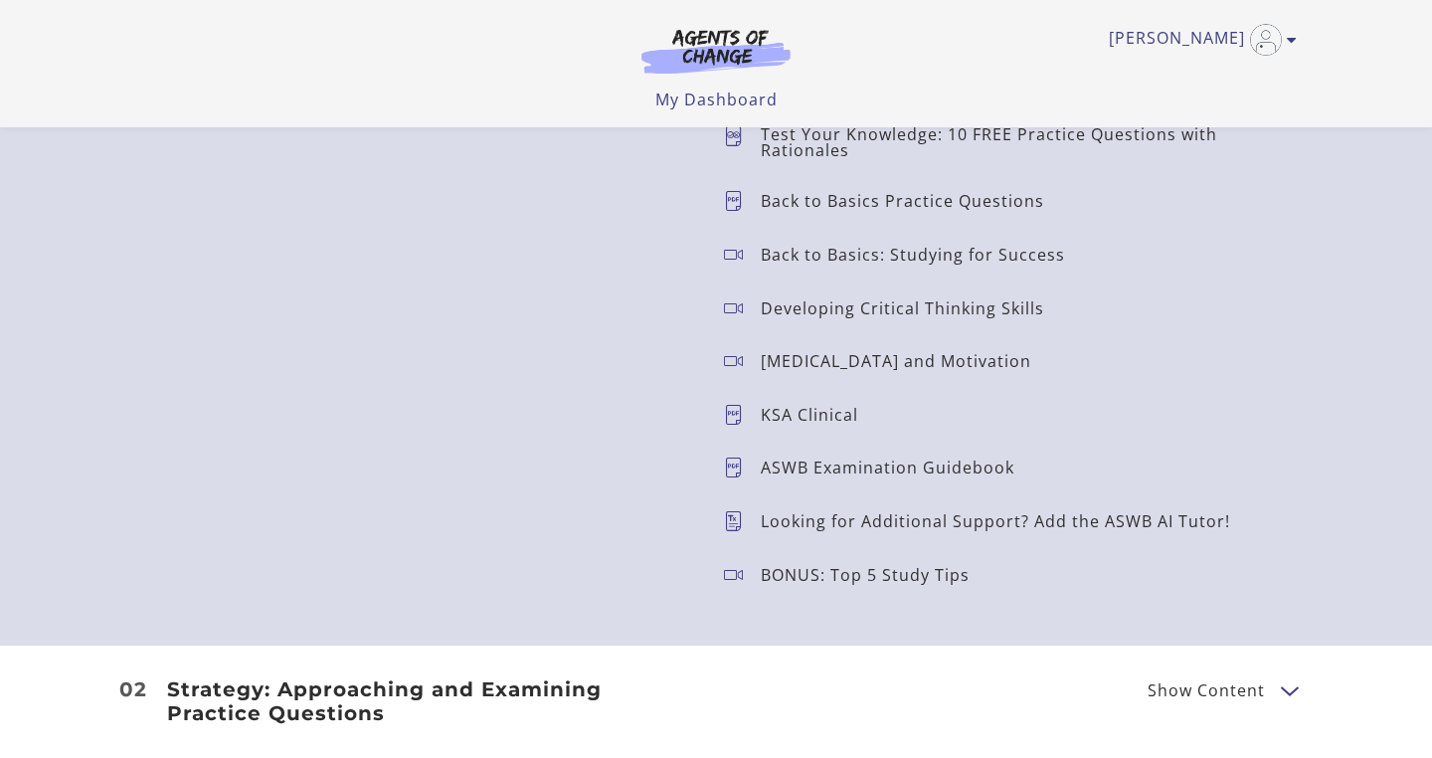
scroll to position [1848, 0]
